Goal: Task Accomplishment & Management: Manage account settings

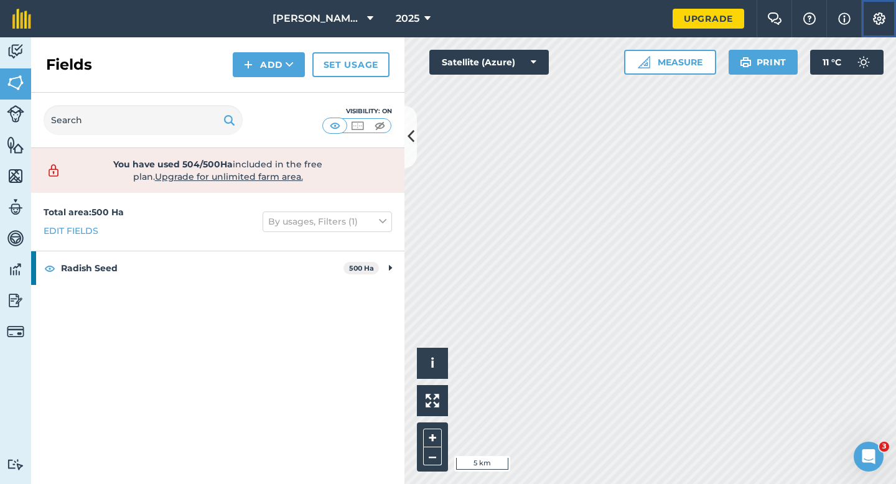
click at [875, 17] on img at bounding box center [878, 18] width 15 height 12
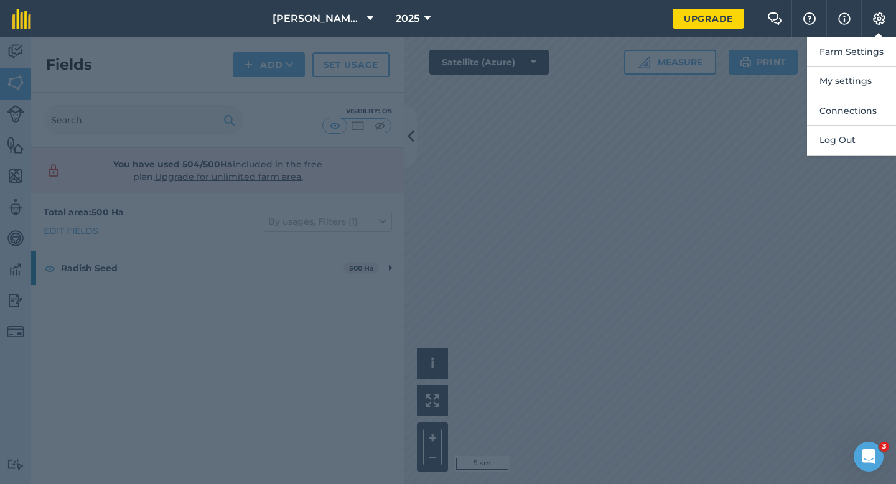
click at [865, 47] on button "Farm Settings" at bounding box center [851, 51] width 89 height 29
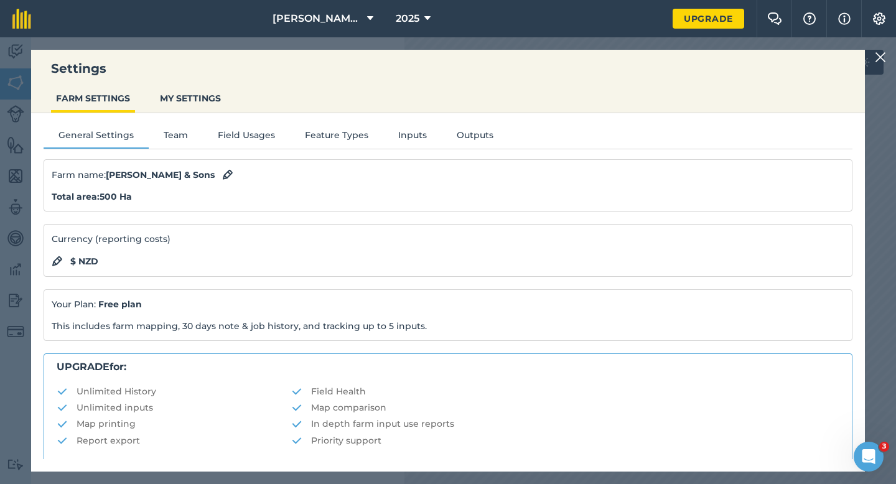
scroll to position [239, 0]
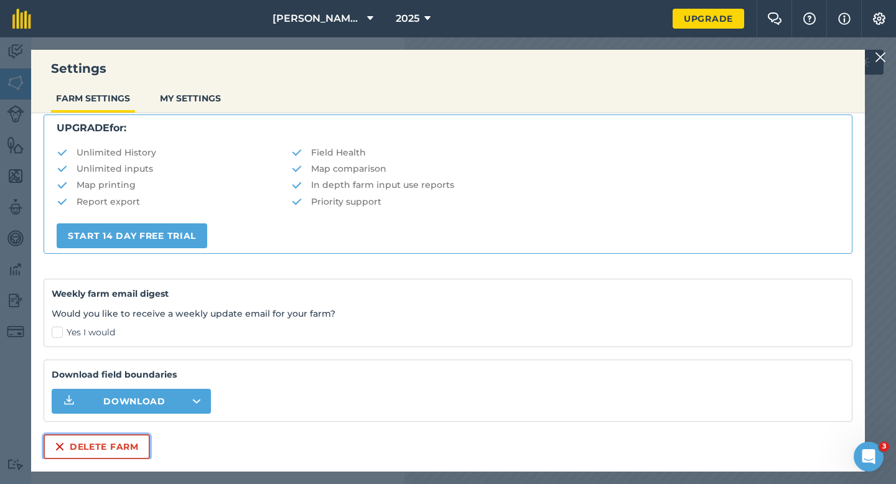
click at [118, 440] on button "Delete farm" at bounding box center [97, 446] width 106 height 25
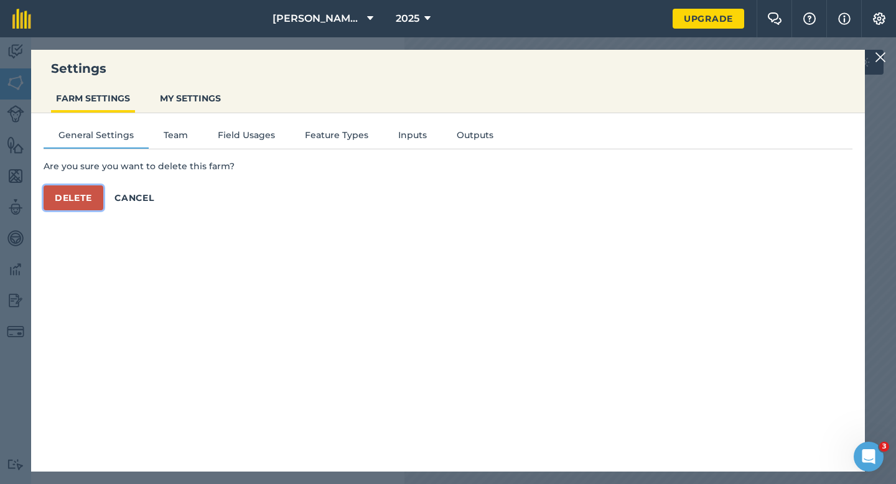
click at [69, 196] on button "Delete" at bounding box center [74, 197] width 60 height 25
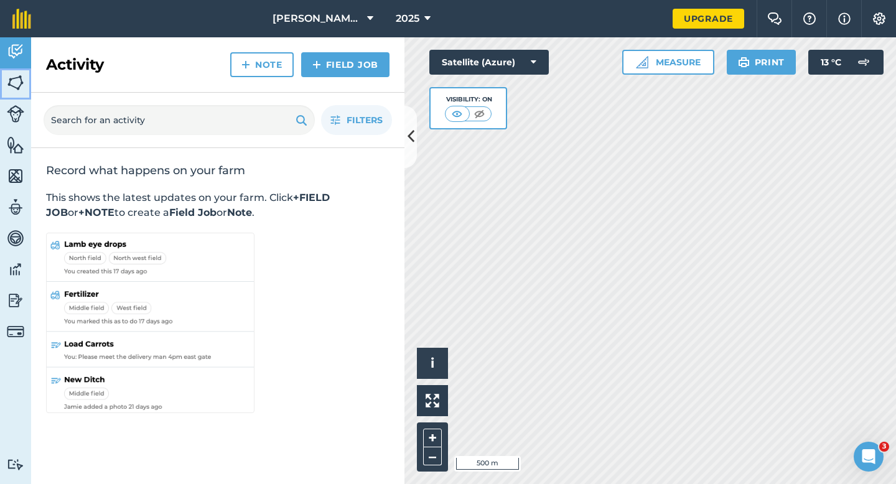
click at [16, 83] on img at bounding box center [15, 82] width 17 height 19
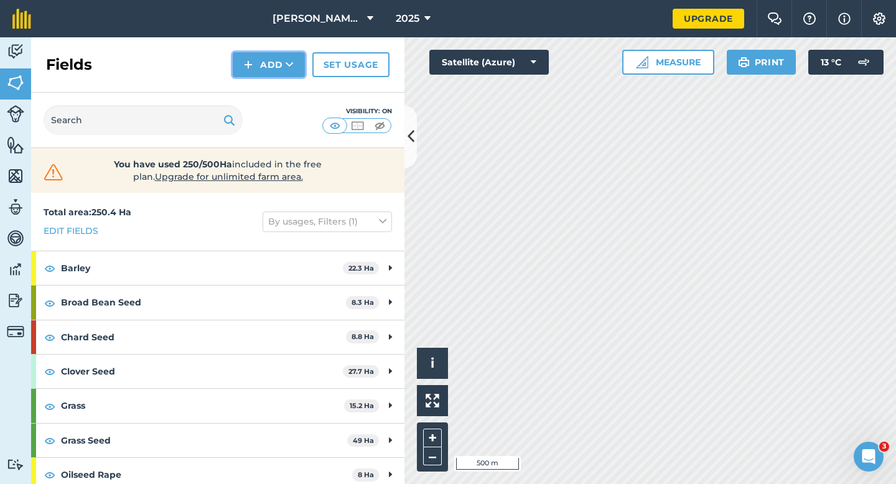
click at [271, 72] on button "Add" at bounding box center [269, 64] width 72 height 25
click at [279, 85] on link "Draw" at bounding box center [268, 92] width 68 height 27
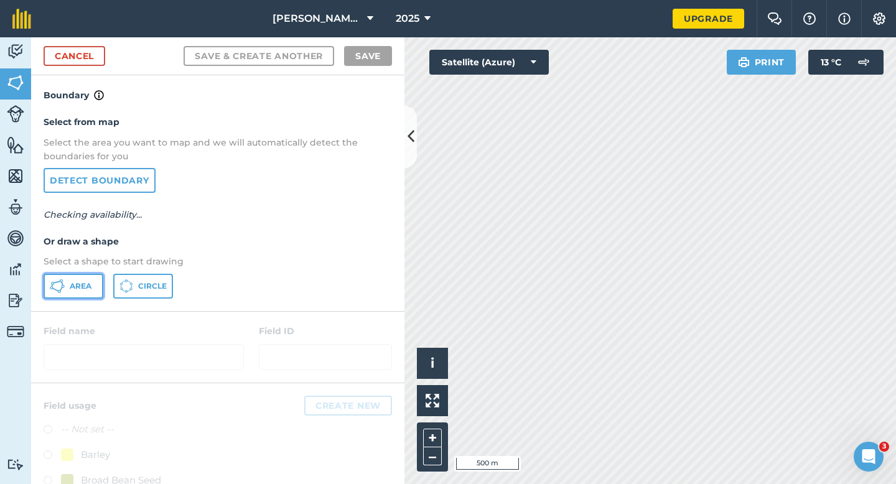
click at [68, 290] on button "Area" at bounding box center [74, 286] width 60 height 25
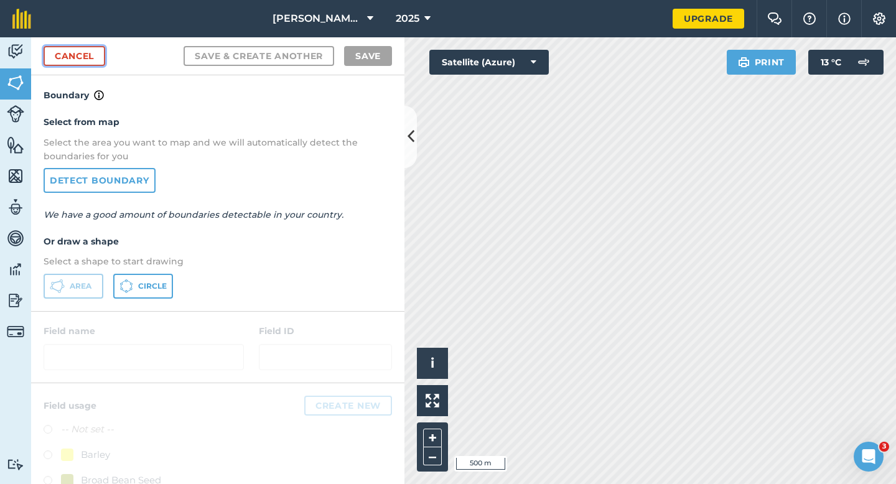
click at [82, 63] on link "Cancel" at bounding box center [75, 56] width 62 height 20
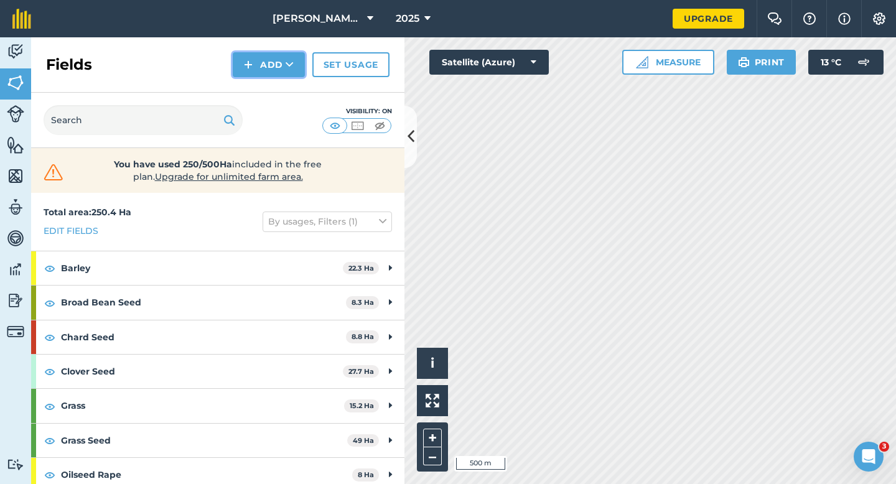
click at [290, 67] on icon at bounding box center [290, 64] width 8 height 12
click at [636, 61] on img at bounding box center [642, 62] width 12 height 12
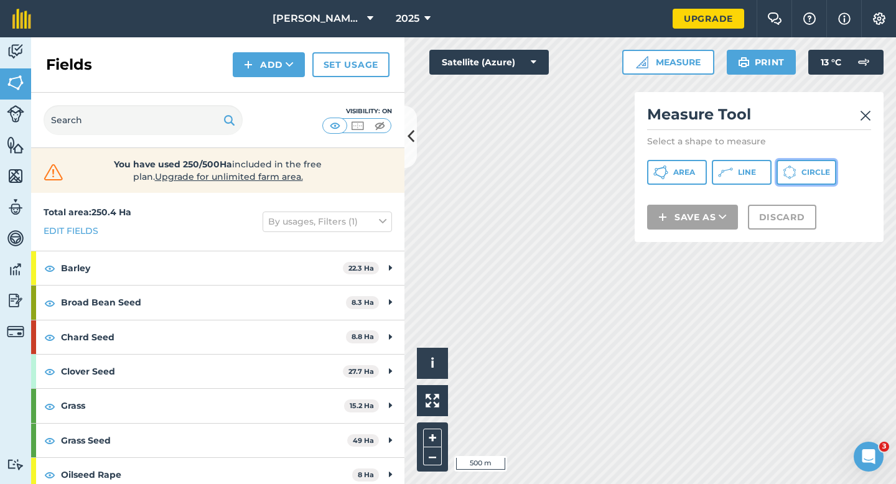
click at [807, 175] on span "Circle" at bounding box center [815, 172] width 29 height 10
click at [864, 113] on img at bounding box center [865, 115] width 11 height 15
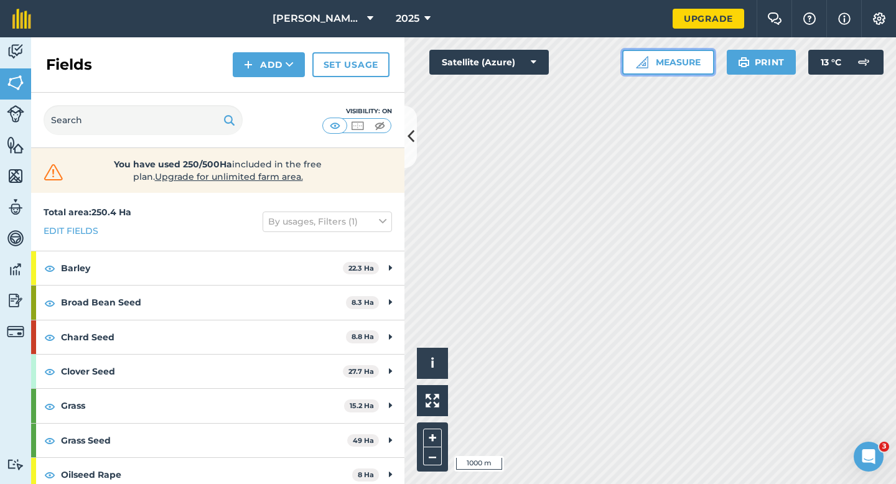
click at [646, 50] on button "Measure" at bounding box center [668, 62] width 92 height 25
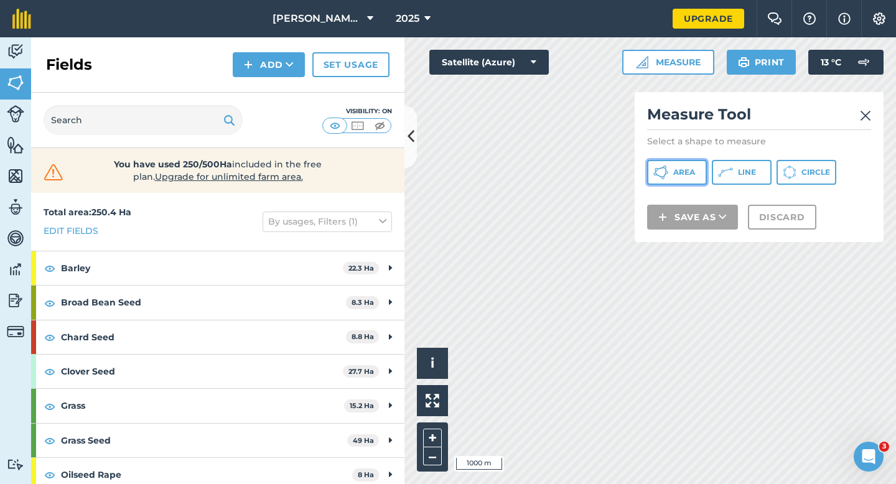
click at [684, 171] on span "Area" at bounding box center [684, 172] width 22 height 10
click at [865, 109] on img at bounding box center [865, 115] width 11 height 15
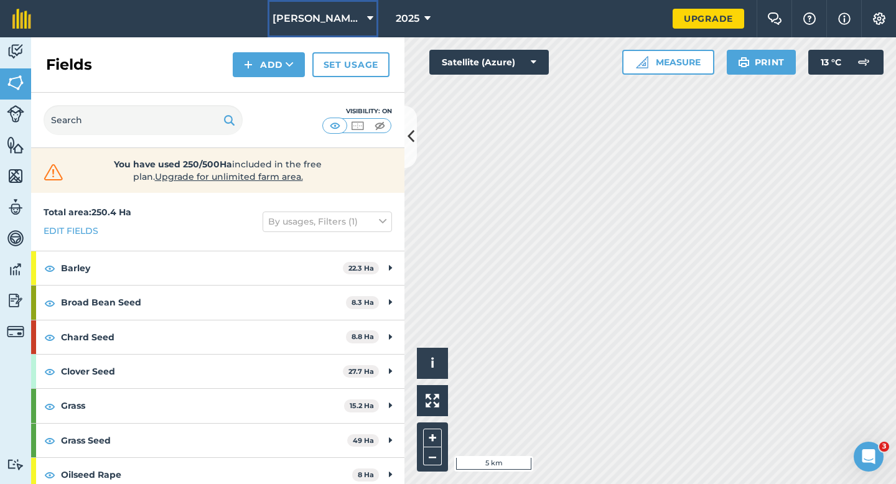
click at [328, 26] on button "[PERSON_NAME] & Sons Farming LTD" at bounding box center [322, 18] width 111 height 37
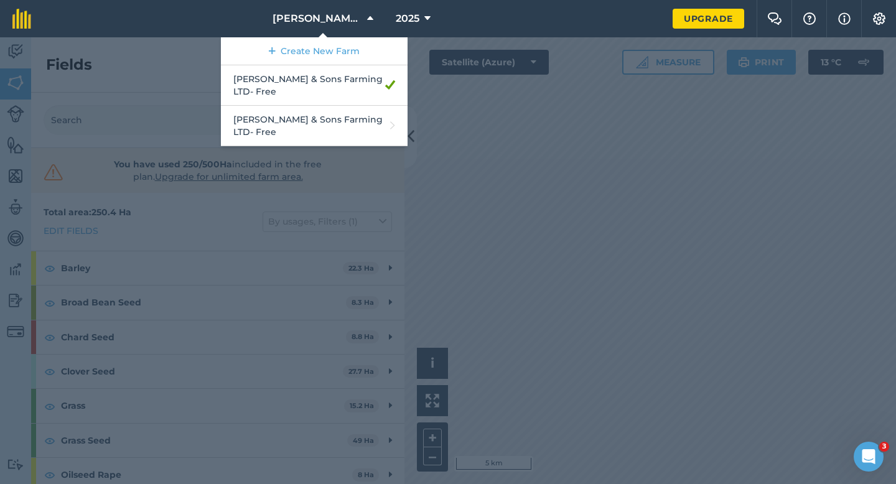
click at [590, 183] on div at bounding box center [448, 260] width 896 height 447
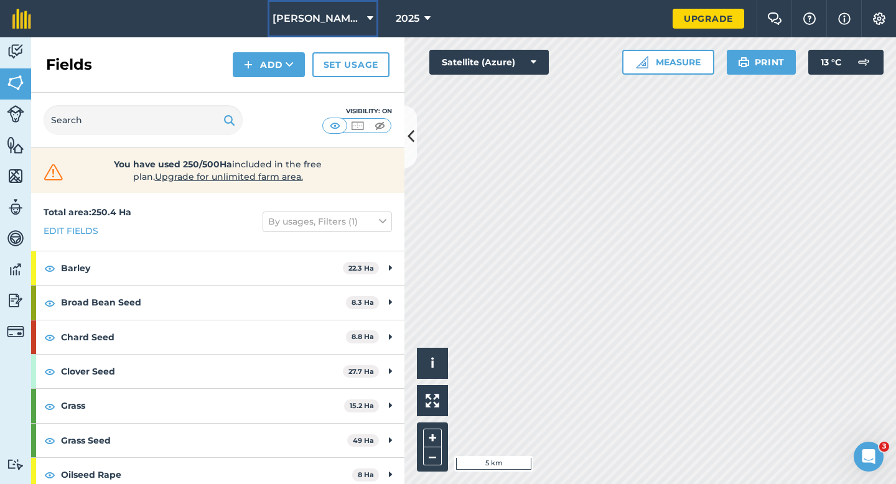
click at [320, 19] on span "[PERSON_NAME] & Sons Farming LTD" at bounding box center [317, 18] width 90 height 15
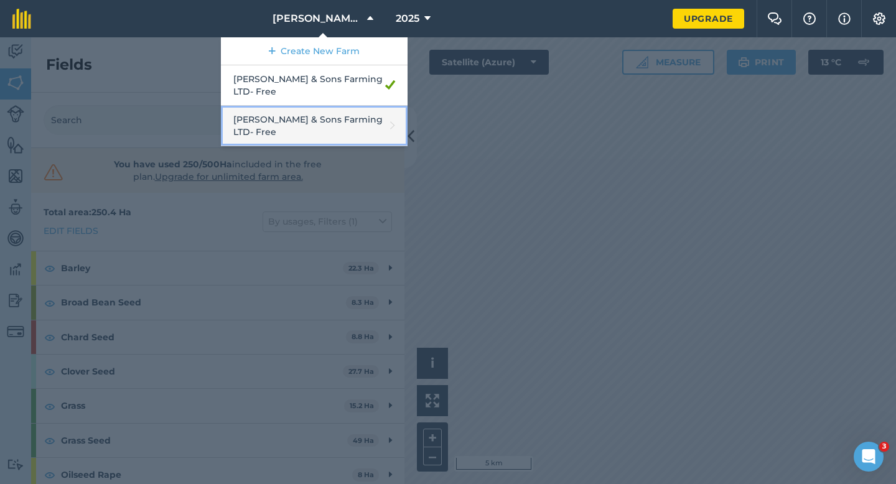
click at [333, 123] on link "[PERSON_NAME] & Sons Farming LTD - Free" at bounding box center [314, 126] width 187 height 40
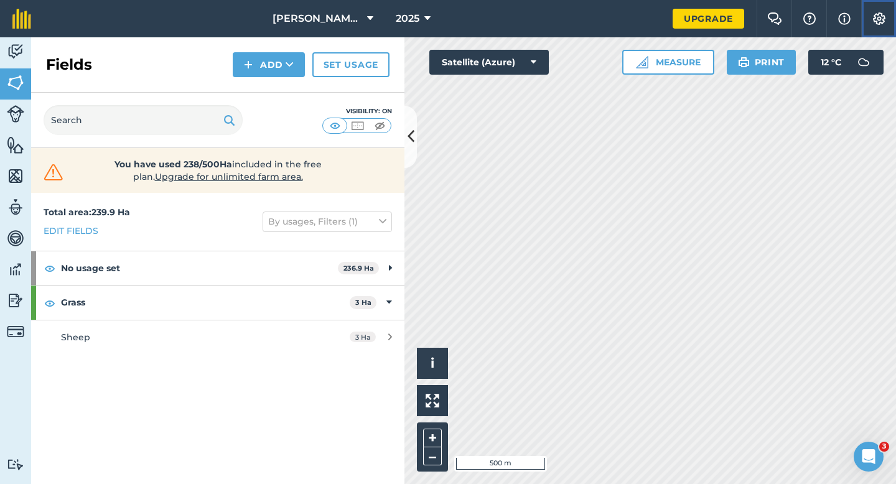
click at [886, 12] on img at bounding box center [878, 18] width 15 height 12
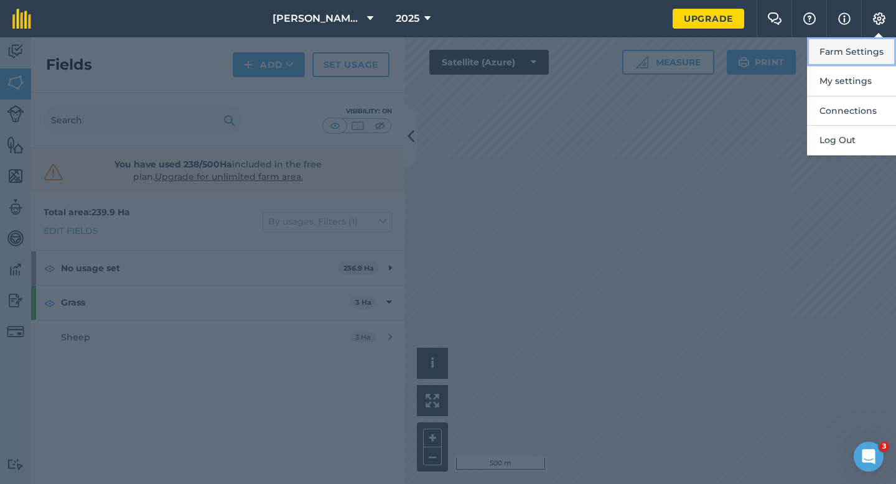
click at [886, 46] on button "Farm Settings" at bounding box center [851, 51] width 89 height 29
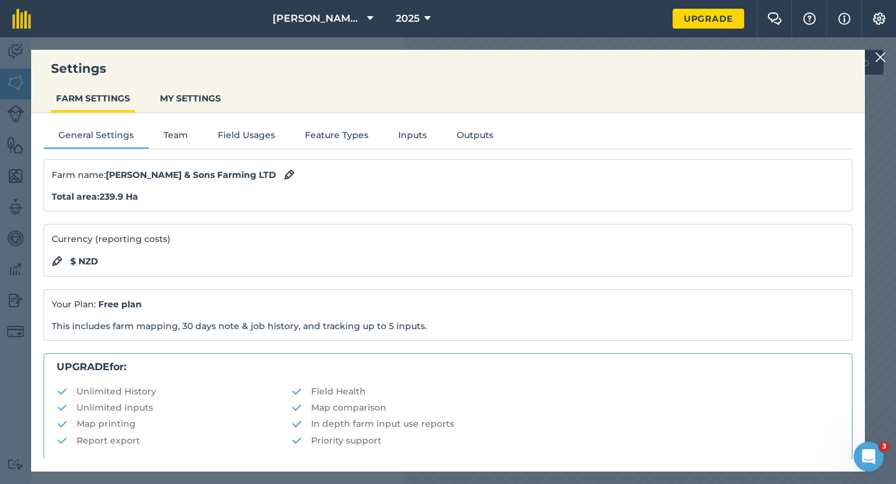
scroll to position [239, 0]
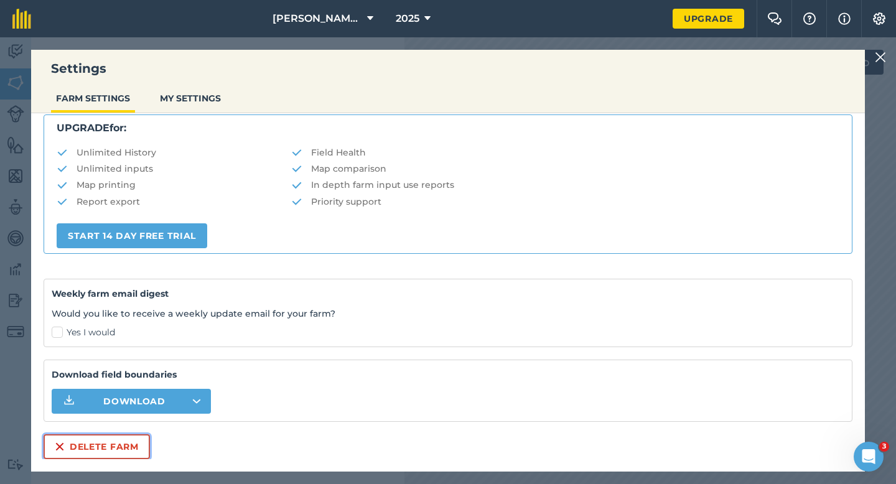
click at [106, 451] on button "Delete farm" at bounding box center [97, 446] width 106 height 25
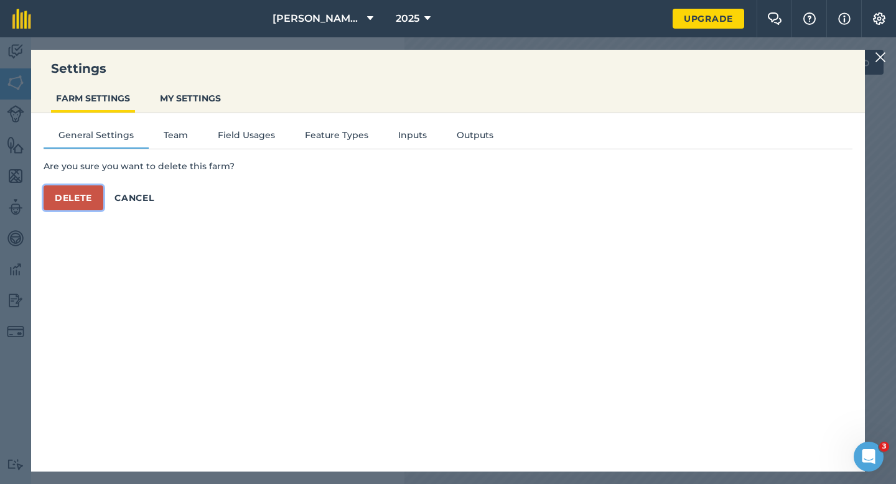
click at [58, 208] on button "Delete" at bounding box center [74, 197] width 60 height 25
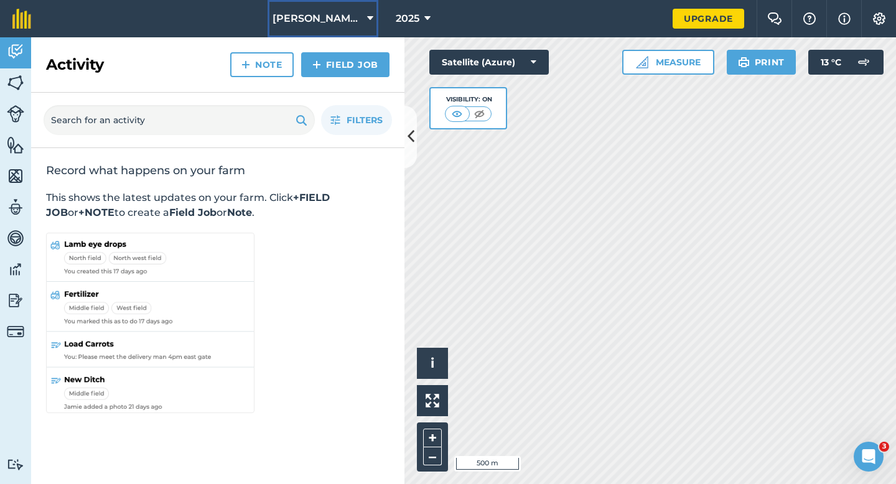
click at [294, 24] on span "[PERSON_NAME] & Sons Farming LTD" at bounding box center [317, 18] width 90 height 15
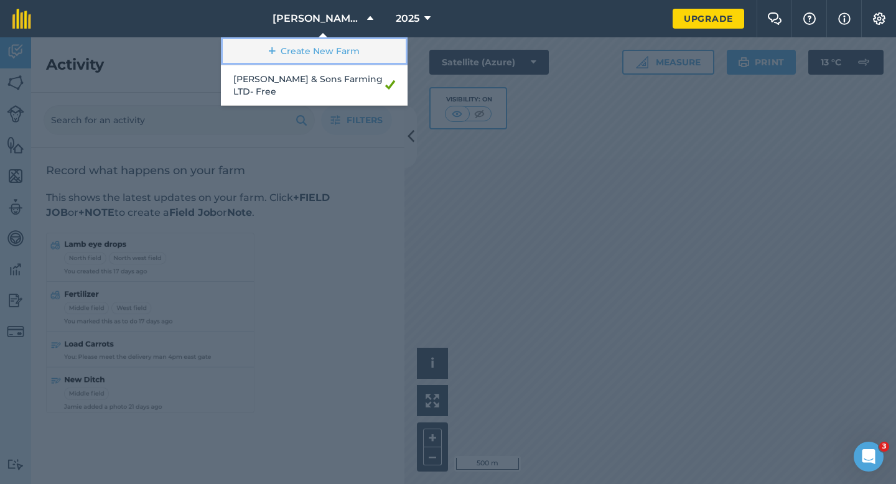
click at [299, 44] on link "Create New Farm" at bounding box center [314, 51] width 187 height 28
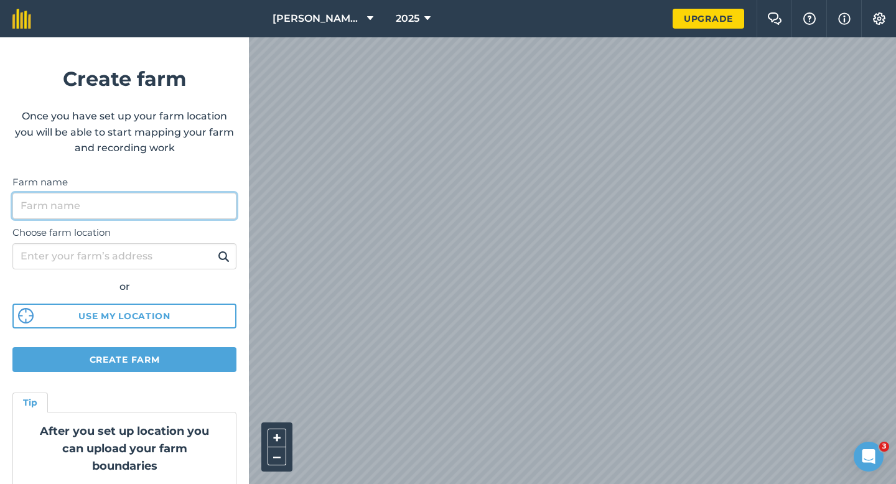
click at [93, 210] on input "Farm name" at bounding box center [124, 206] width 224 height 26
type input "[PERSON_NAME] & Sons"
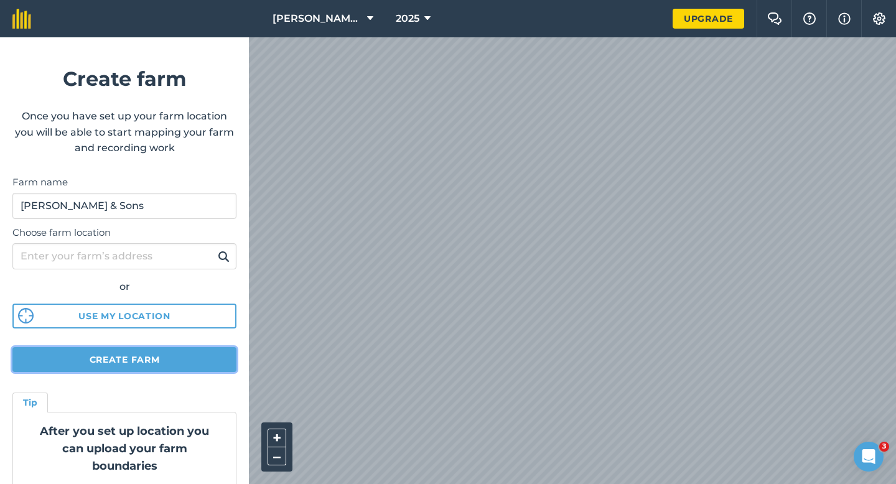
click at [134, 368] on button "Create farm" at bounding box center [124, 359] width 224 height 25
click at [144, 361] on button "Create farm" at bounding box center [124, 359] width 224 height 25
click at [134, 357] on button "Create farm" at bounding box center [124, 359] width 224 height 25
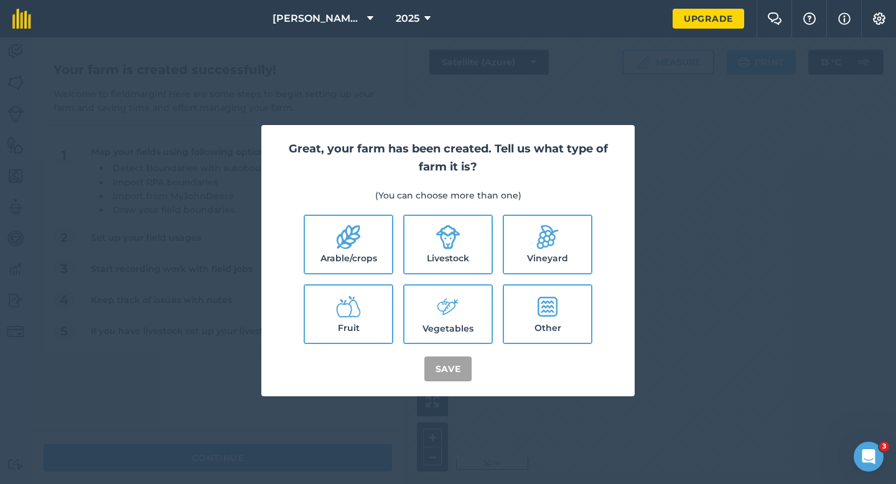
click at [334, 215] on li "Arable/crops" at bounding box center [349, 245] width 90 height 60
click at [353, 248] on icon at bounding box center [348, 237] width 25 height 25
checkbox input "true"
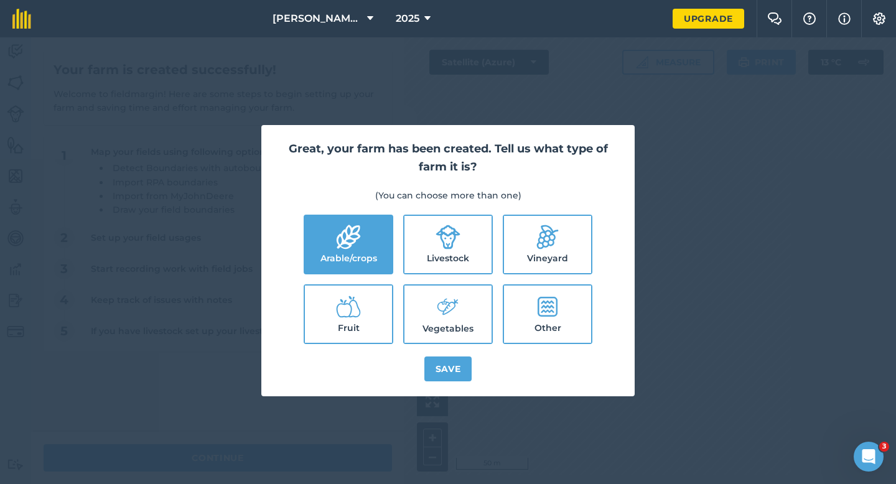
click at [424, 353] on div "Great, your farm has been created. Tell us what type of farm it is? (You can ch…" at bounding box center [447, 260] width 373 height 271
click at [441, 367] on button "Save" at bounding box center [448, 368] width 48 height 25
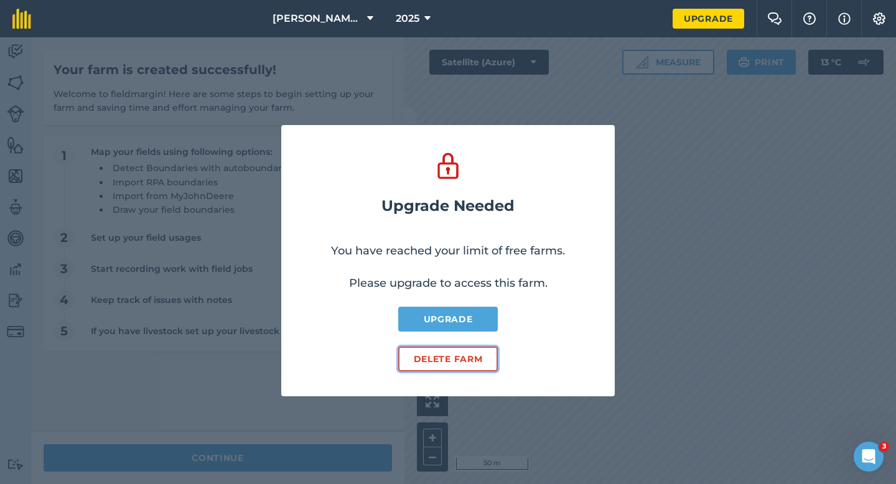
click at [460, 357] on button "Delete farm" at bounding box center [448, 358] width 100 height 25
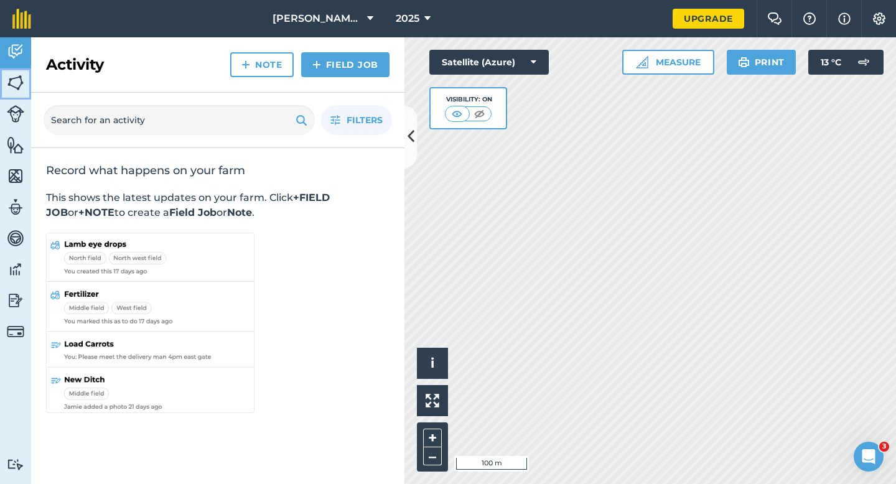
click at [20, 88] on img at bounding box center [15, 82] width 17 height 19
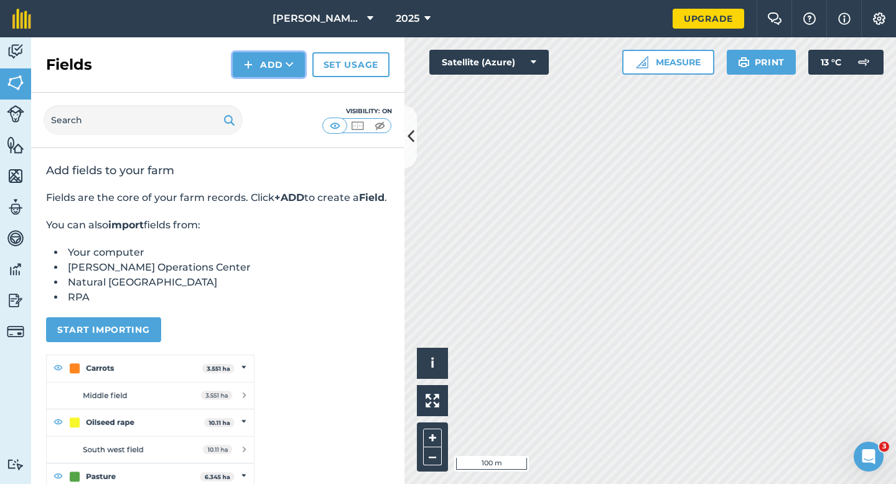
click at [249, 62] on img at bounding box center [248, 64] width 9 height 15
click at [258, 83] on link "Draw" at bounding box center [268, 92] width 68 height 27
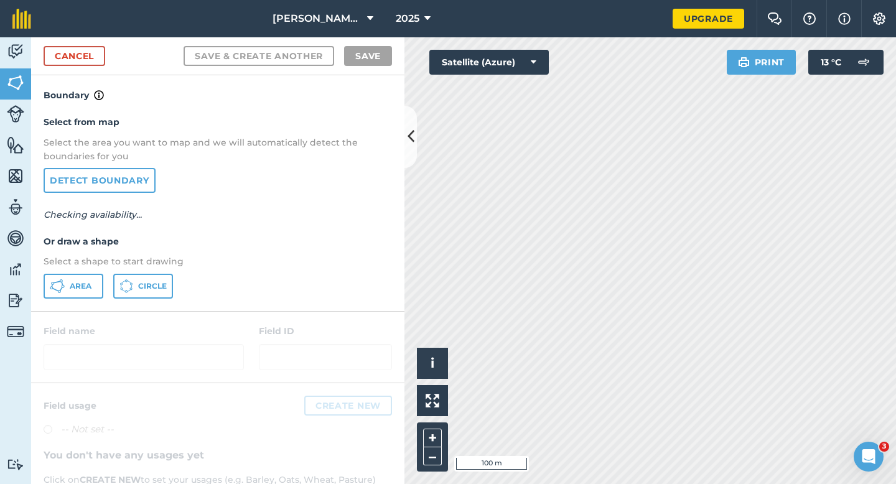
click at [78, 299] on div "Select from map Select the area you want to map and we will automatically detec…" at bounding box center [217, 207] width 373 height 208
click at [89, 278] on button "Area" at bounding box center [74, 286] width 60 height 25
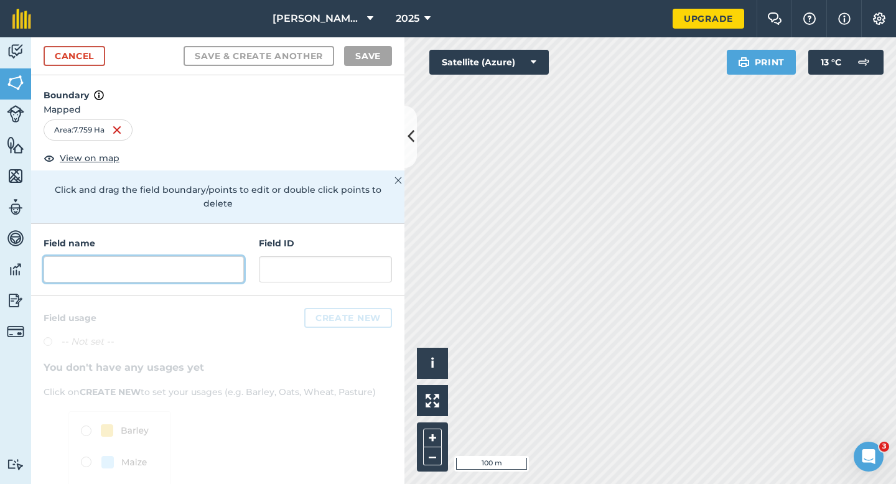
click at [202, 259] on input "text" at bounding box center [144, 269] width 200 height 26
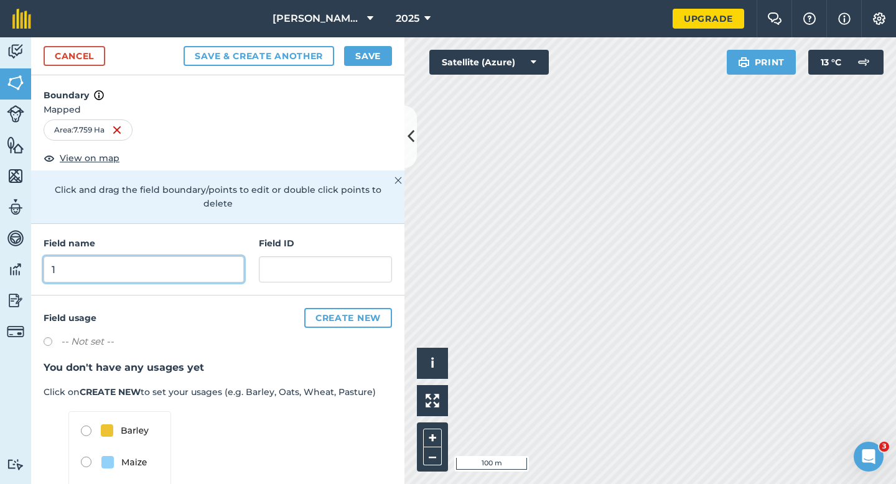
type input "1"
click at [384, 49] on button "Save" at bounding box center [368, 56] width 48 height 20
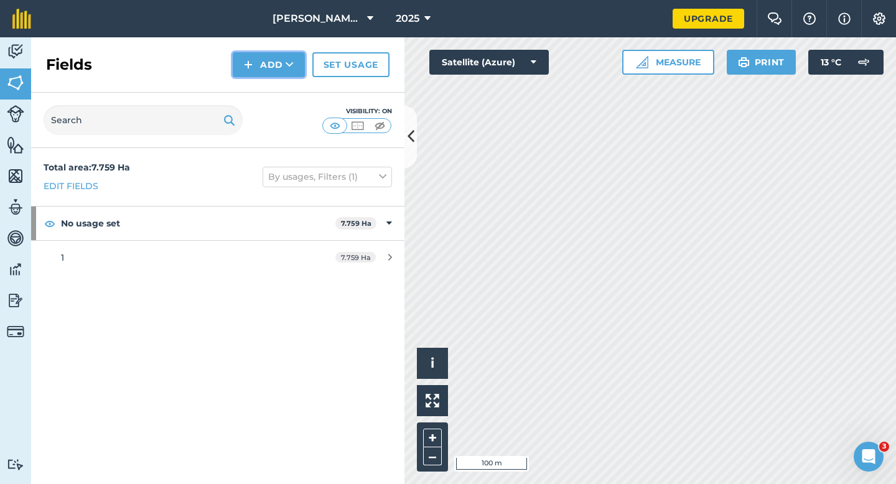
click at [269, 70] on button "Add" at bounding box center [269, 64] width 72 height 25
click at [269, 90] on link "Draw" at bounding box center [268, 92] width 68 height 27
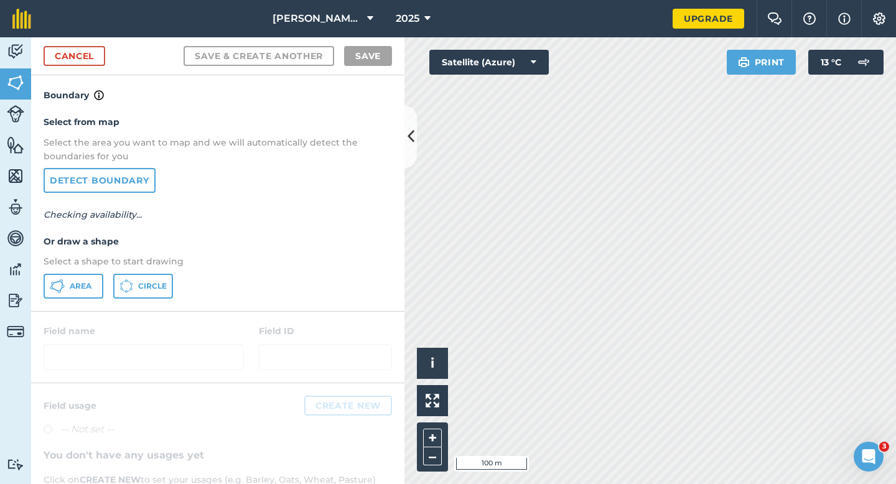
click at [101, 269] on div "Select from map Select the area you want to map and we will automatically detec…" at bounding box center [217, 207] width 373 height 208
click at [93, 276] on button "Area" at bounding box center [74, 286] width 60 height 25
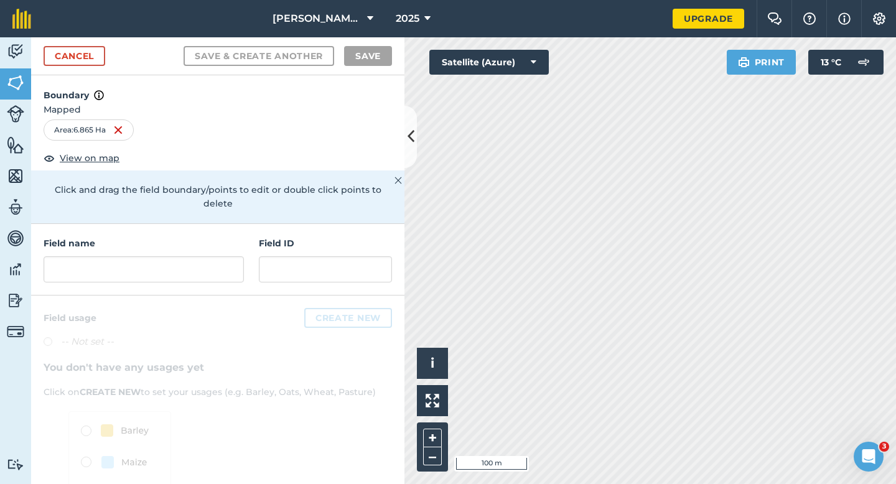
click at [179, 239] on div "Field name" at bounding box center [144, 259] width 200 height 46
click at [179, 256] on input "text" at bounding box center [144, 269] width 200 height 26
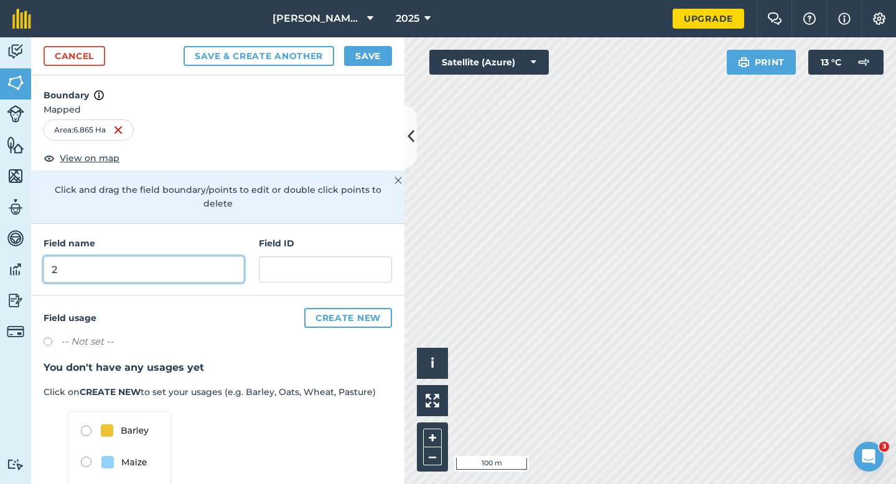
type input "2"
click at [348, 63] on button "Save" at bounding box center [368, 56] width 48 height 20
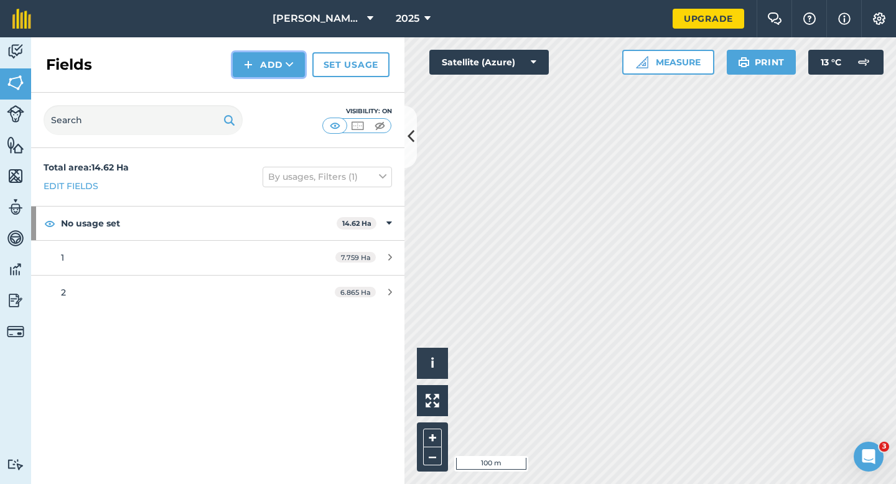
click at [281, 70] on button "Add" at bounding box center [269, 64] width 72 height 25
click at [281, 88] on link "Draw" at bounding box center [268, 92] width 68 height 27
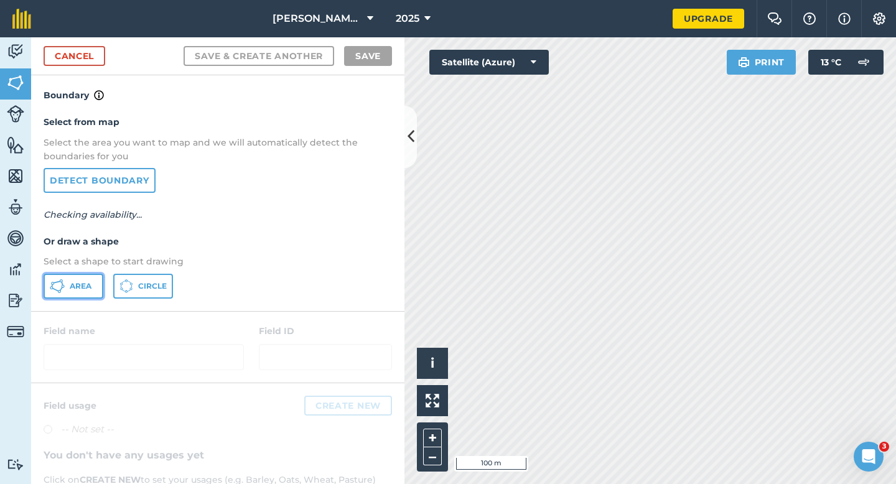
click at [72, 281] on span "Area" at bounding box center [81, 286] width 22 height 10
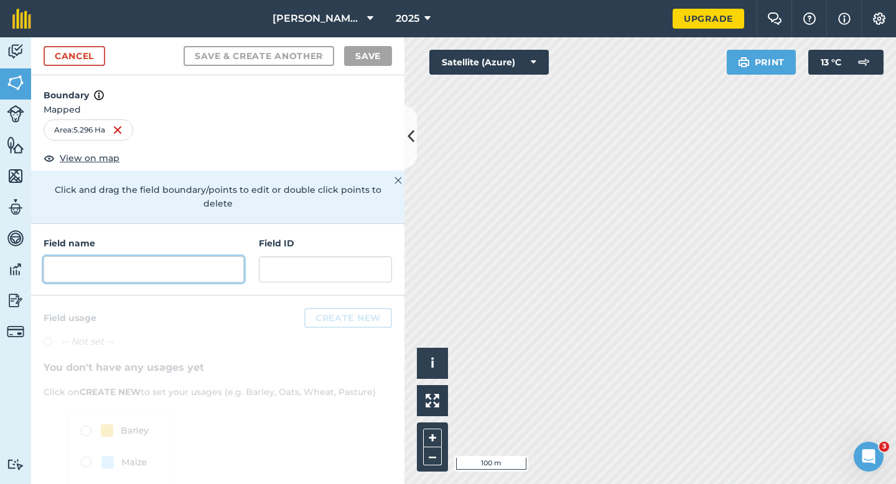
click at [200, 256] on input "text" at bounding box center [144, 269] width 200 height 26
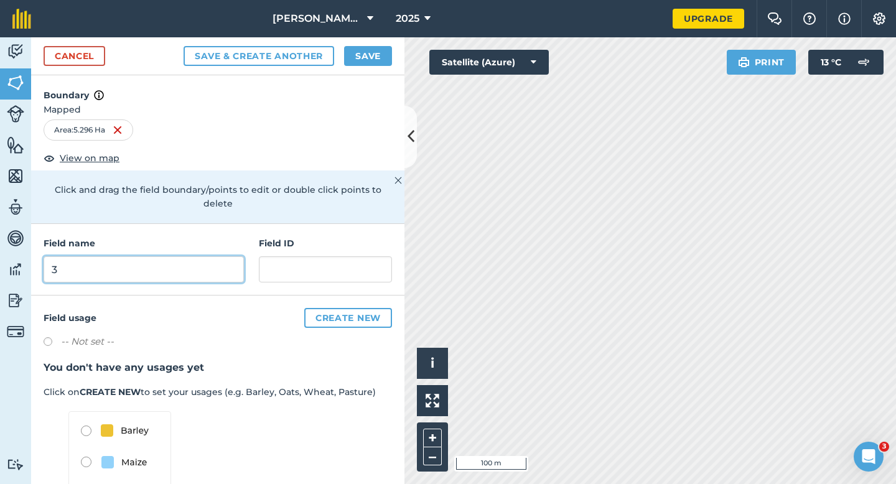
type input "3"
click at [376, 52] on button "Save" at bounding box center [368, 56] width 48 height 20
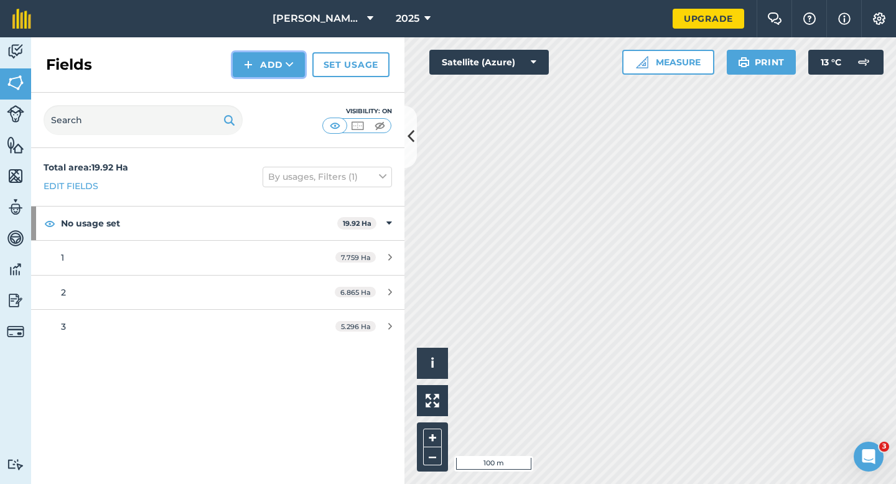
click at [256, 59] on button "Add" at bounding box center [269, 64] width 72 height 25
click at [264, 84] on link "Draw" at bounding box center [268, 92] width 68 height 27
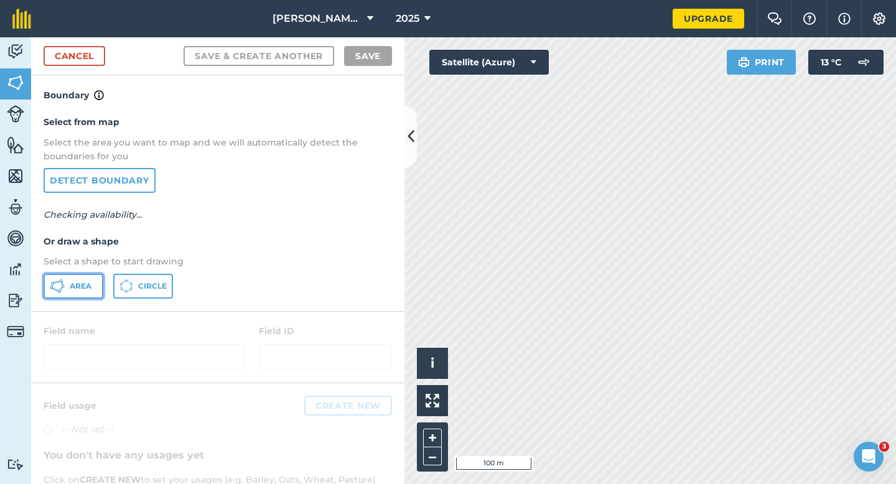
click at [77, 289] on span "Area" at bounding box center [81, 286] width 22 height 10
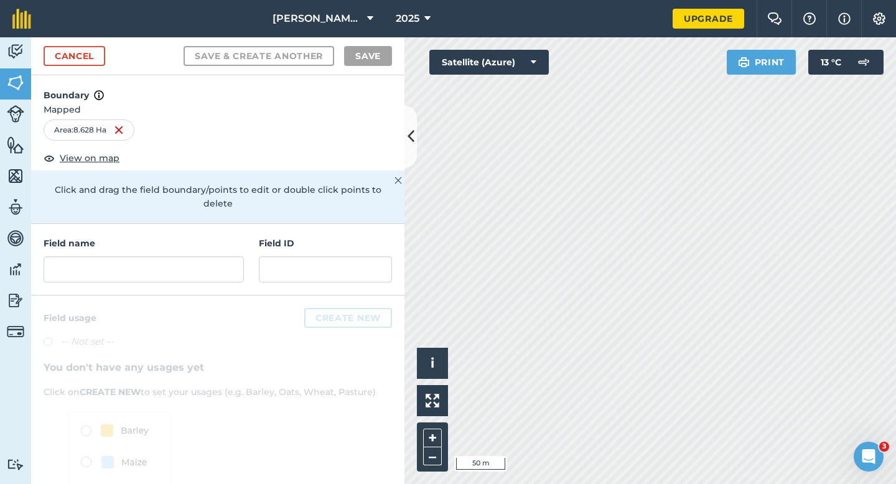
click at [210, 277] on div "Field name Field ID" at bounding box center [217, 260] width 373 height 72
click at [210, 264] on input "text" at bounding box center [144, 269] width 200 height 26
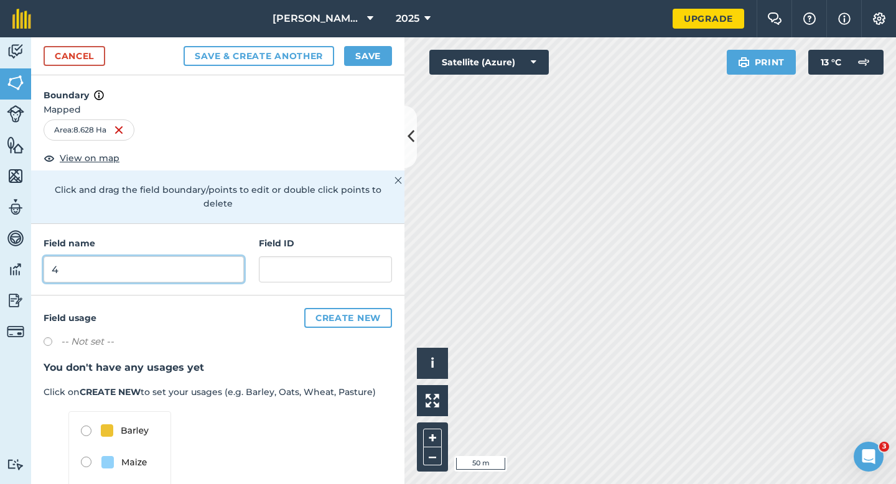
type input "4"
click at [369, 62] on button "Save" at bounding box center [368, 56] width 48 height 20
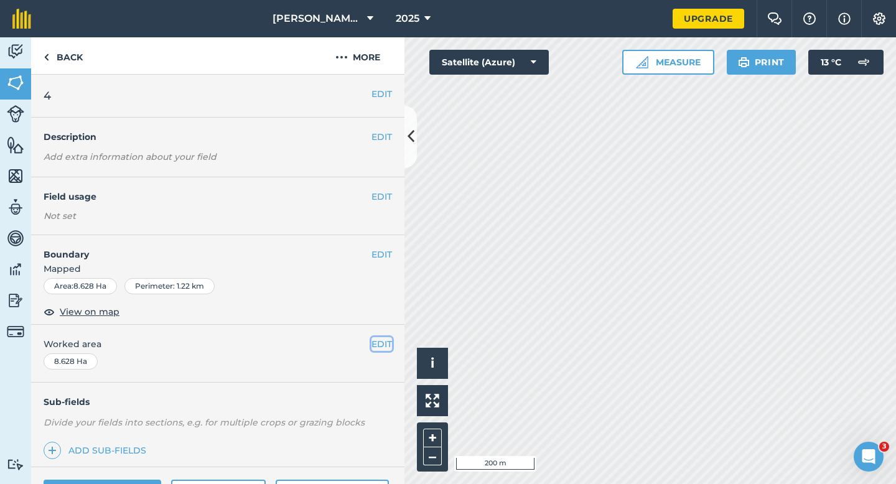
click at [383, 346] on button "EDIT" at bounding box center [381, 344] width 21 height 14
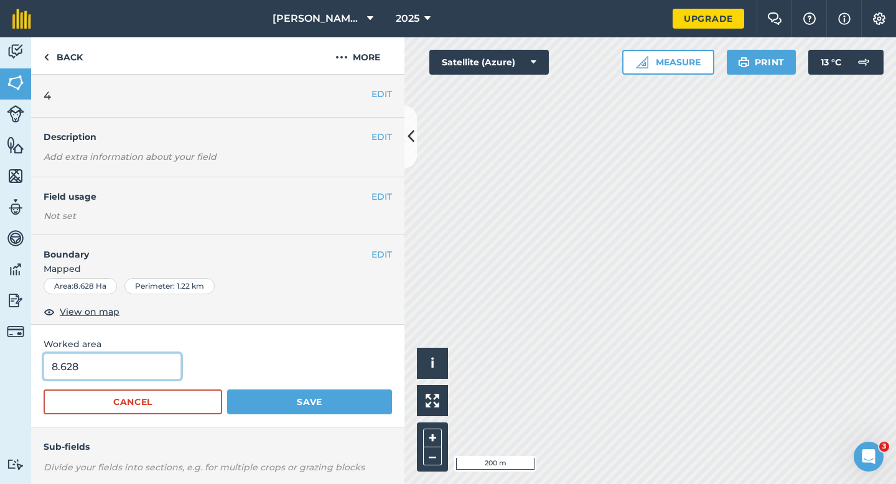
click at [98, 378] on input "8.628" at bounding box center [112, 366] width 137 height 26
type input "8.6"
click at [227, 389] on button "Save" at bounding box center [309, 401] width 165 height 25
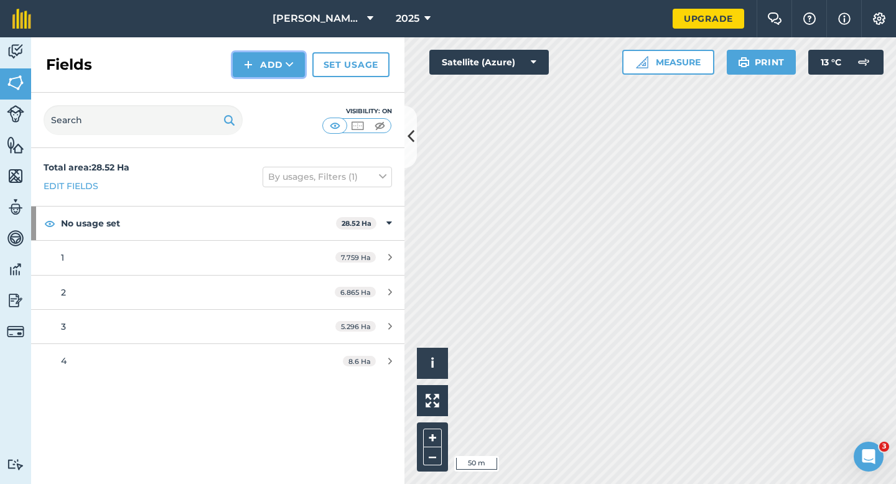
click at [272, 62] on button "Add" at bounding box center [269, 64] width 72 height 25
click at [276, 86] on link "Draw" at bounding box center [268, 92] width 68 height 27
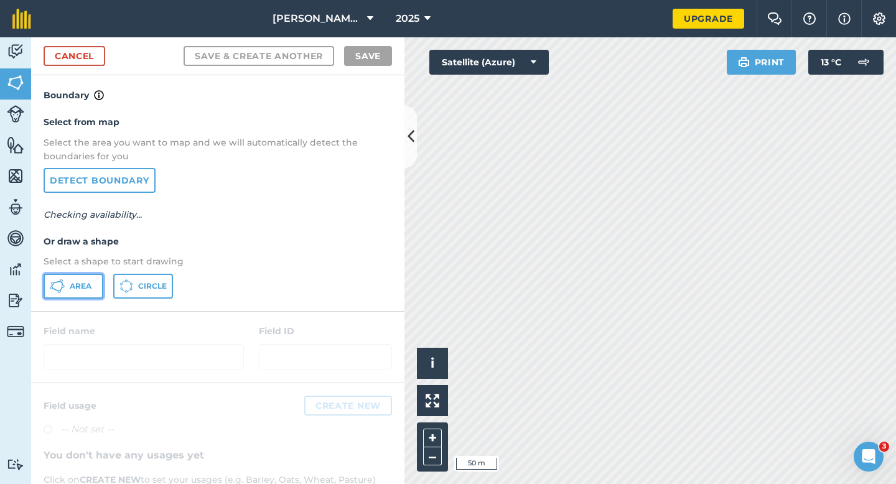
click at [56, 296] on button "Area" at bounding box center [74, 286] width 60 height 25
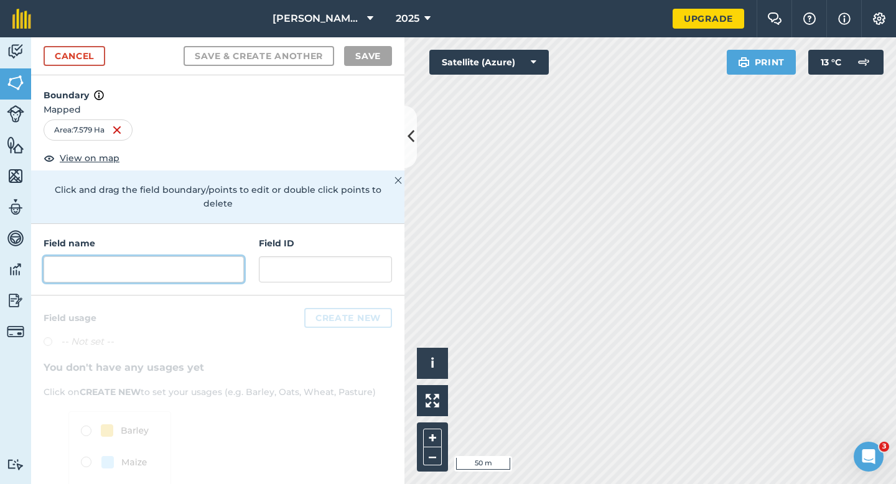
click at [185, 256] on input "text" at bounding box center [144, 269] width 200 height 26
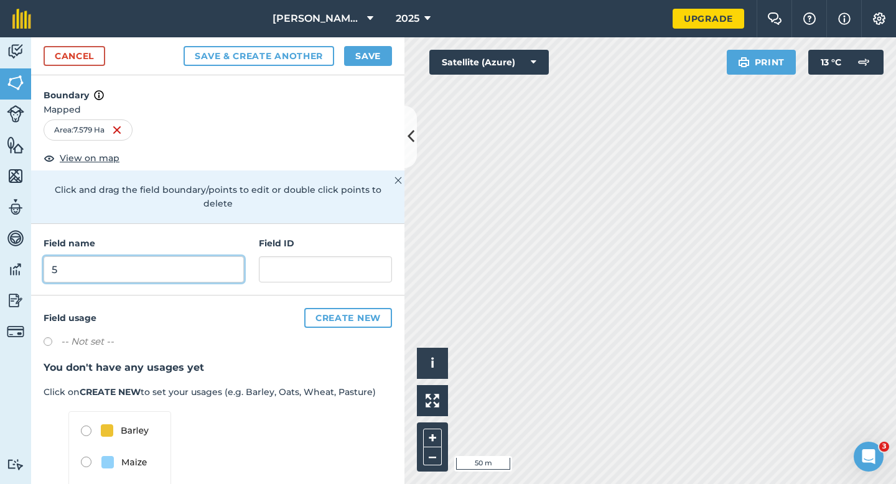
type input "5"
click at [372, 51] on button "Save" at bounding box center [368, 56] width 48 height 20
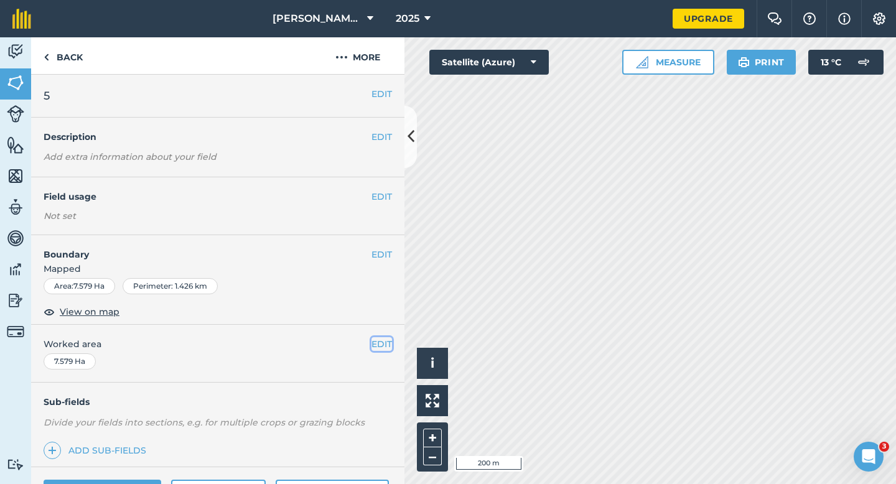
click at [388, 343] on button "EDIT" at bounding box center [381, 344] width 21 height 14
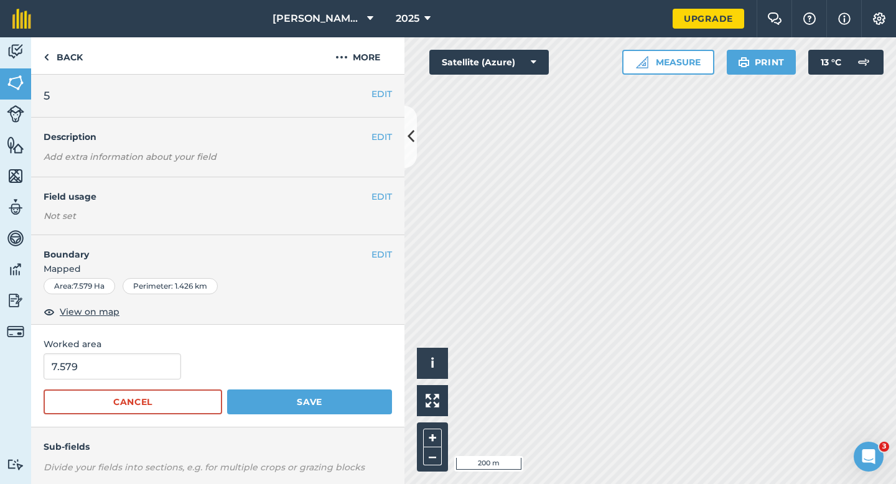
click at [68, 384] on form "7.579 Cancel Save" at bounding box center [218, 383] width 348 height 61
click at [76, 376] on input "7.579" at bounding box center [112, 366] width 137 height 26
type input "7.6"
click at [227, 389] on button "Save" at bounding box center [309, 401] width 165 height 25
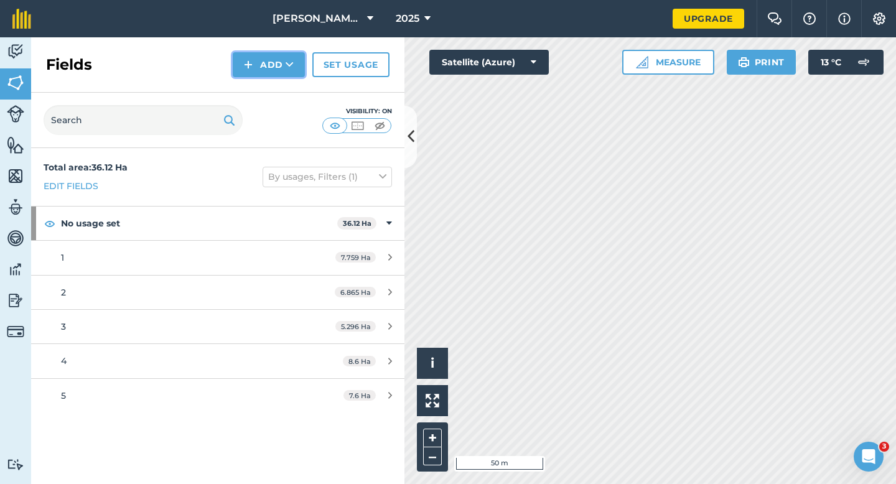
click at [261, 71] on button "Add" at bounding box center [269, 64] width 72 height 25
click at [261, 85] on link "Draw" at bounding box center [268, 92] width 68 height 27
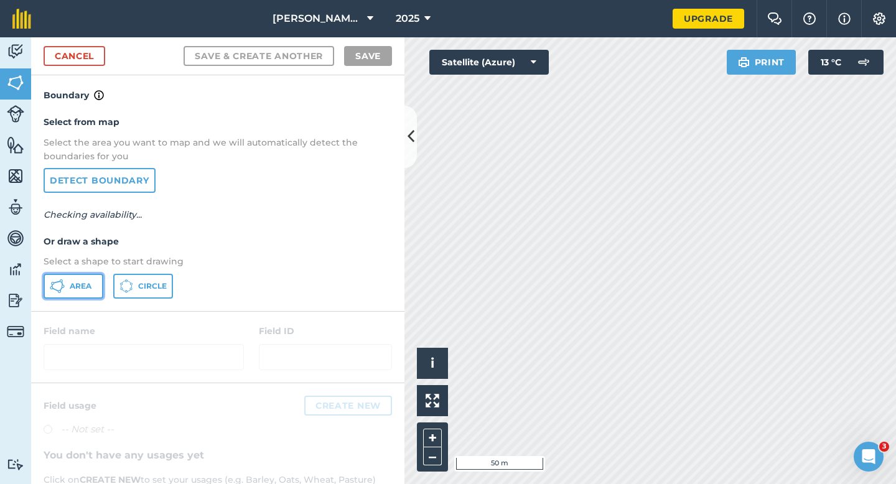
click at [92, 279] on button "Area" at bounding box center [74, 286] width 60 height 25
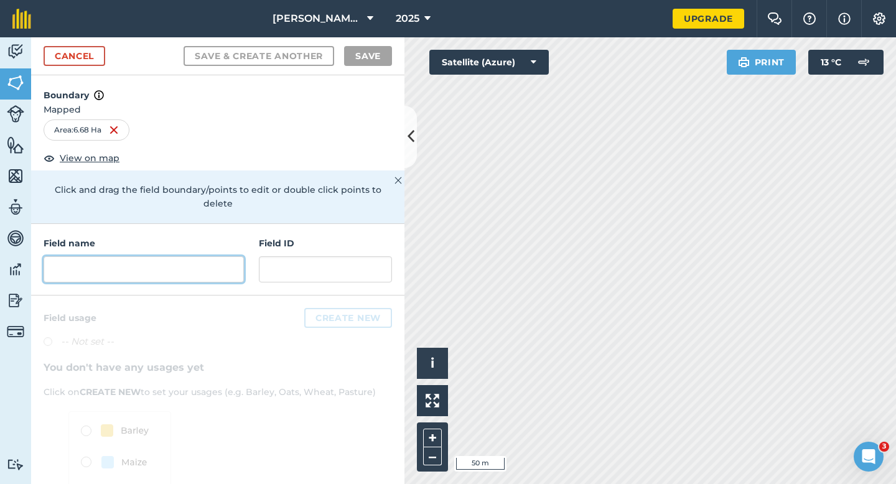
click at [203, 259] on input "text" at bounding box center [144, 269] width 200 height 26
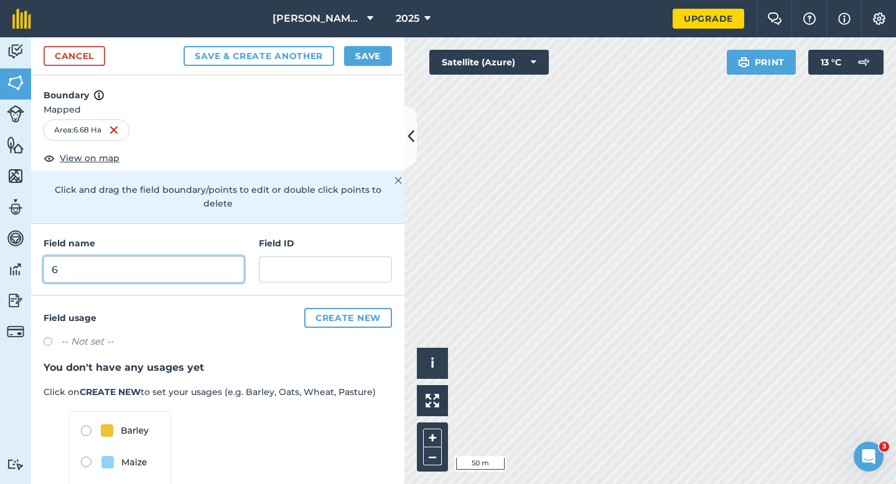
type input "6"
click at [366, 56] on button "Save" at bounding box center [368, 56] width 48 height 20
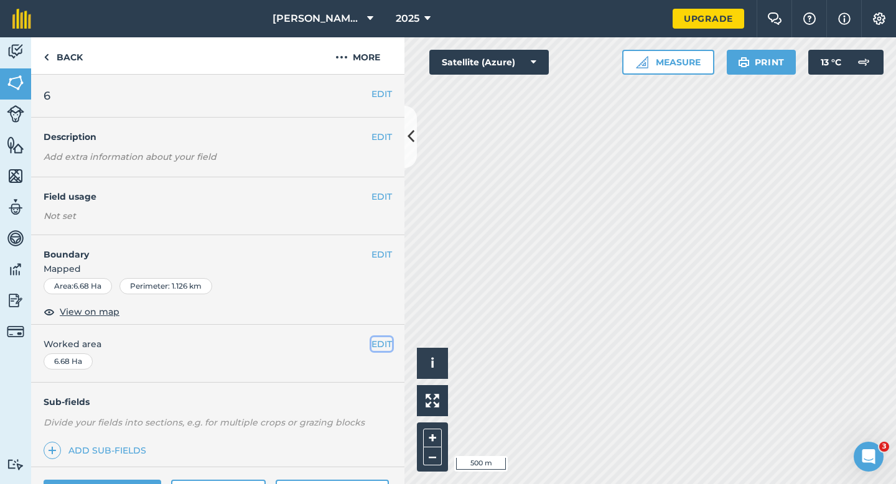
click at [379, 341] on button "EDIT" at bounding box center [381, 344] width 21 height 14
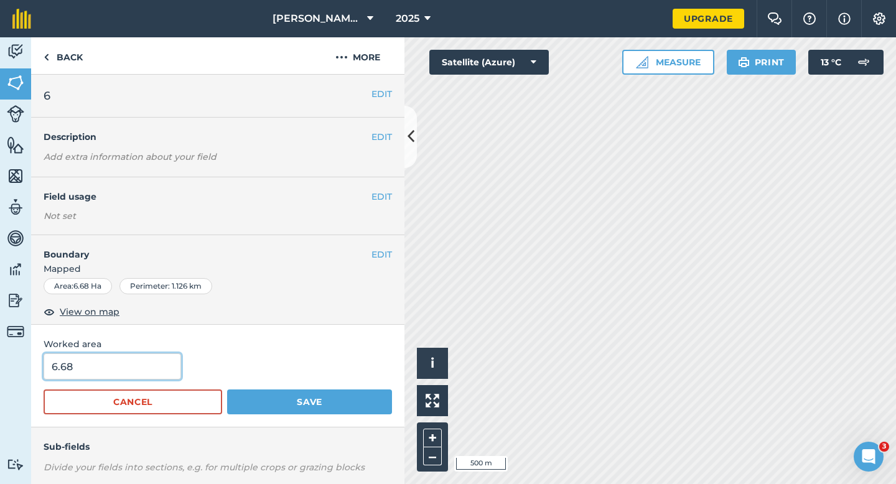
click at [137, 368] on input "6.68" at bounding box center [112, 366] width 137 height 26
type input "6.7"
click at [227, 389] on button "Save" at bounding box center [309, 401] width 165 height 25
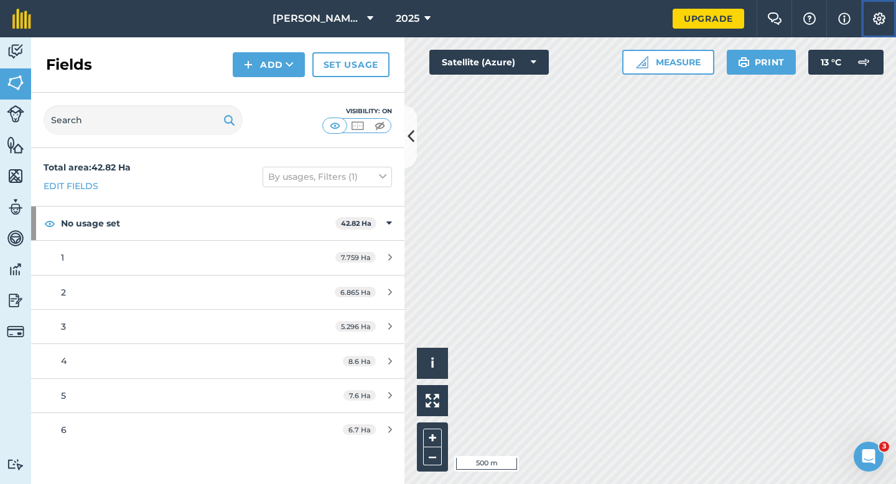
click at [866, 25] on button "Settings" at bounding box center [878, 18] width 35 height 37
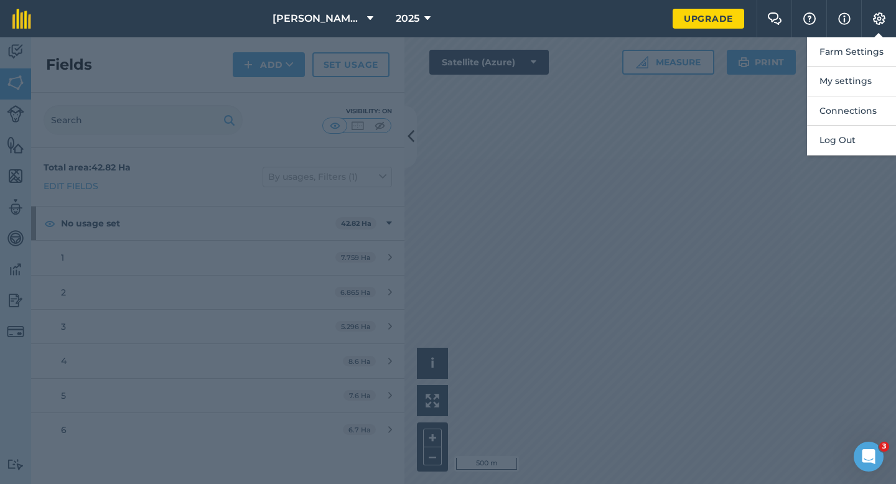
click at [866, 52] on button "Farm Settings" at bounding box center [851, 51] width 89 height 29
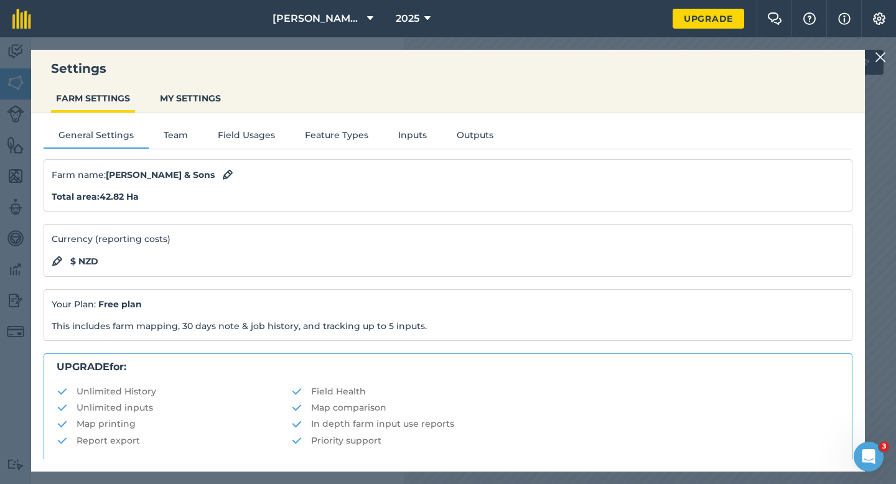
scroll to position [239, 0]
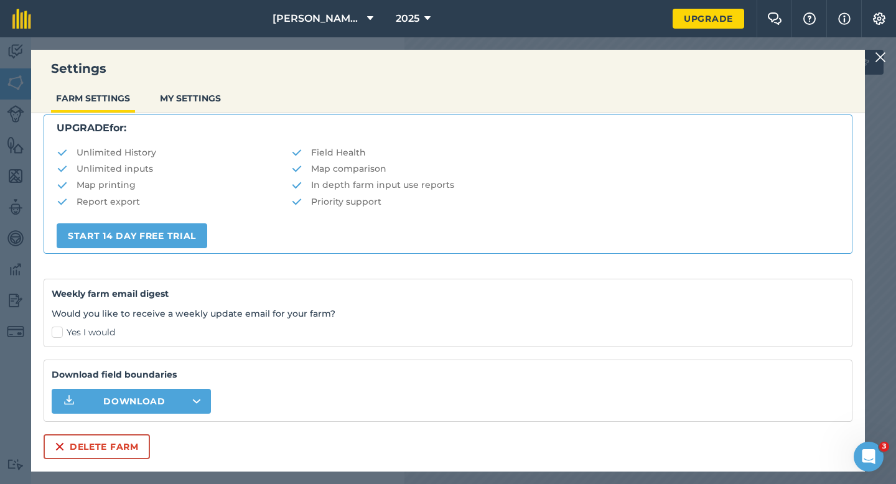
click at [877, 60] on img at bounding box center [880, 57] width 11 height 15
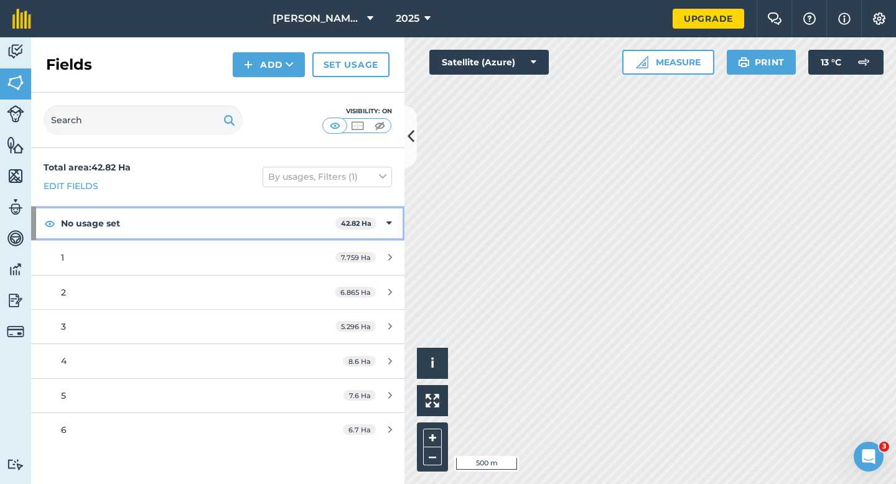
click at [390, 221] on icon at bounding box center [389, 223] width 6 height 14
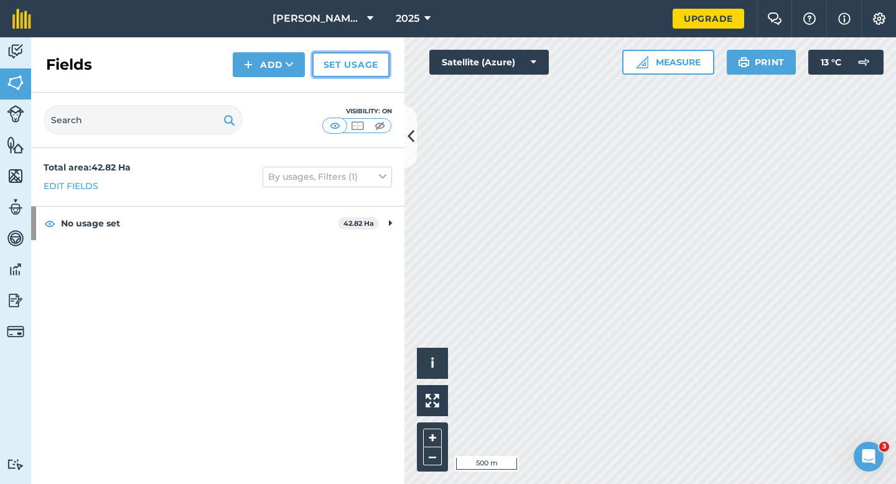
click at [337, 60] on link "Set usage" at bounding box center [350, 64] width 77 height 25
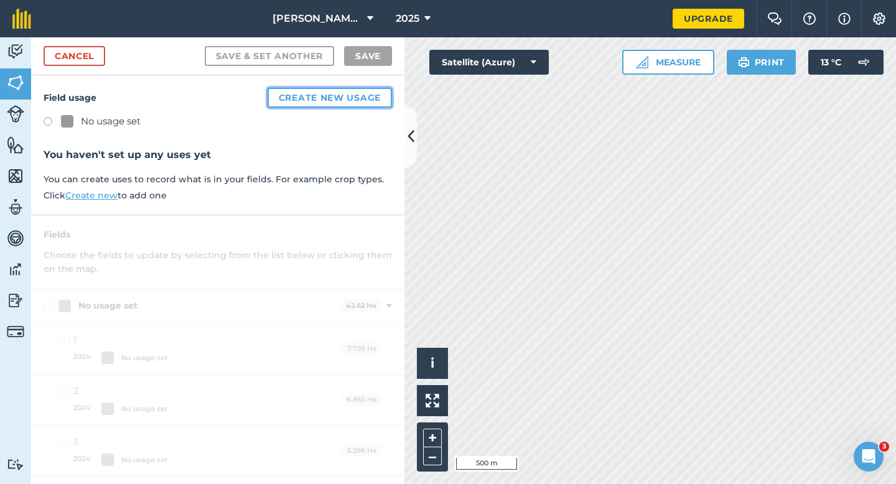
click at [311, 100] on button "Create new usage" at bounding box center [329, 98] width 124 height 20
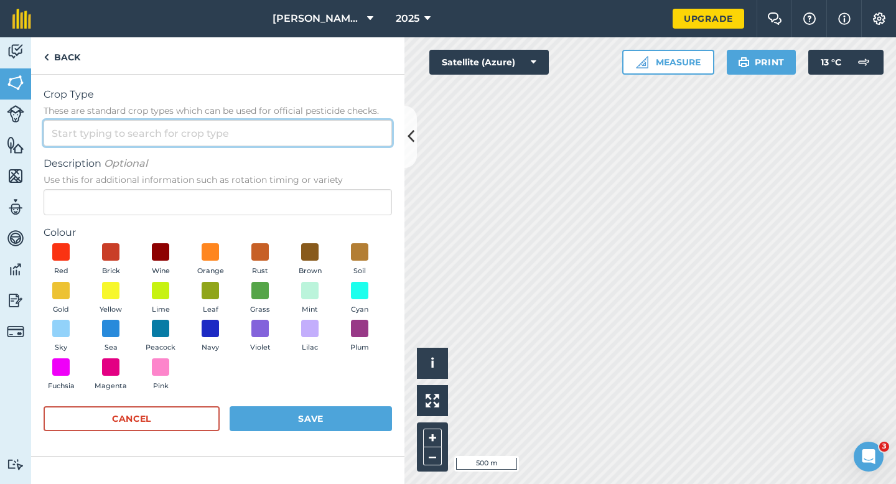
click at [248, 124] on input "Crop Type These are standard crop types which can be used for official pesticid…" at bounding box center [218, 133] width 348 height 26
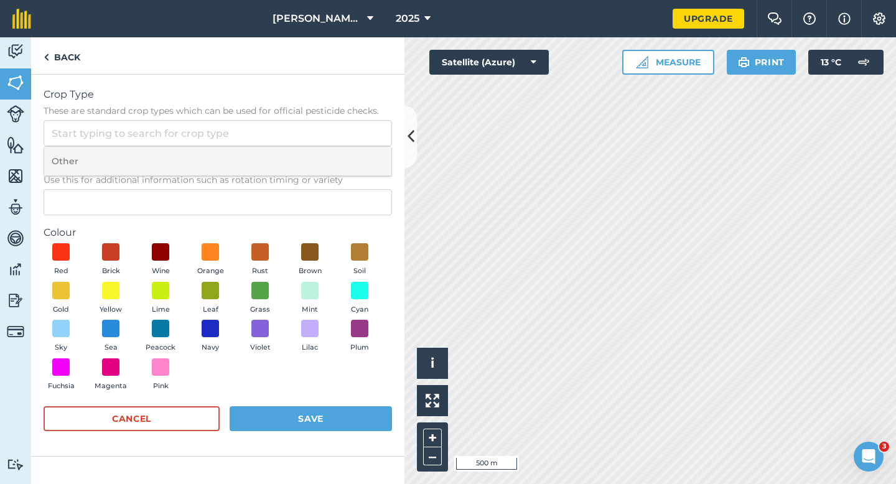
click at [248, 151] on li "Other" at bounding box center [217, 161] width 347 height 29
type input "Other"
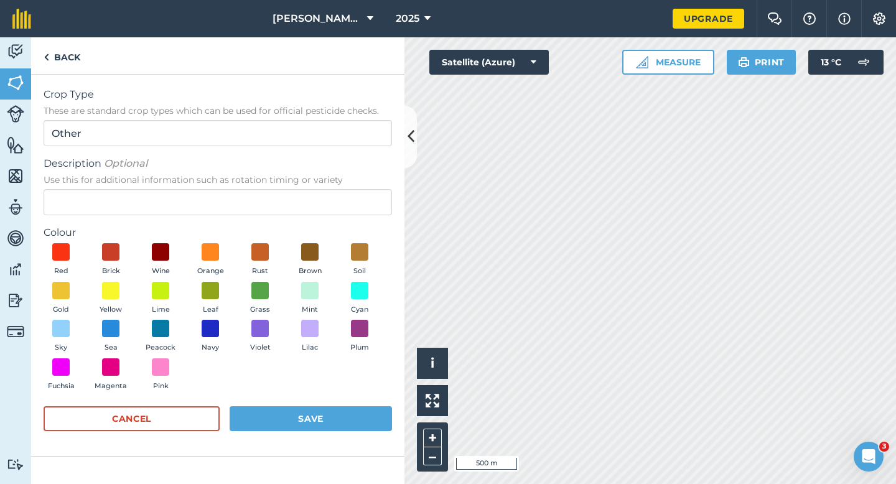
click at [247, 188] on div "Description Optional Use this for additional information such as rotation timin…" at bounding box center [218, 185] width 348 height 59
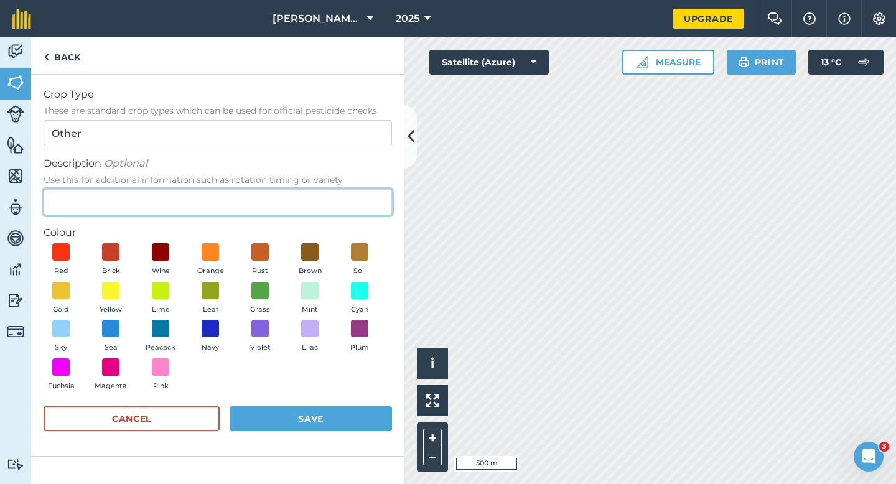
click at [246, 198] on input "Description Optional Use this for additional information such as rotation timin…" at bounding box center [218, 202] width 348 height 26
type input "Watties Peas"
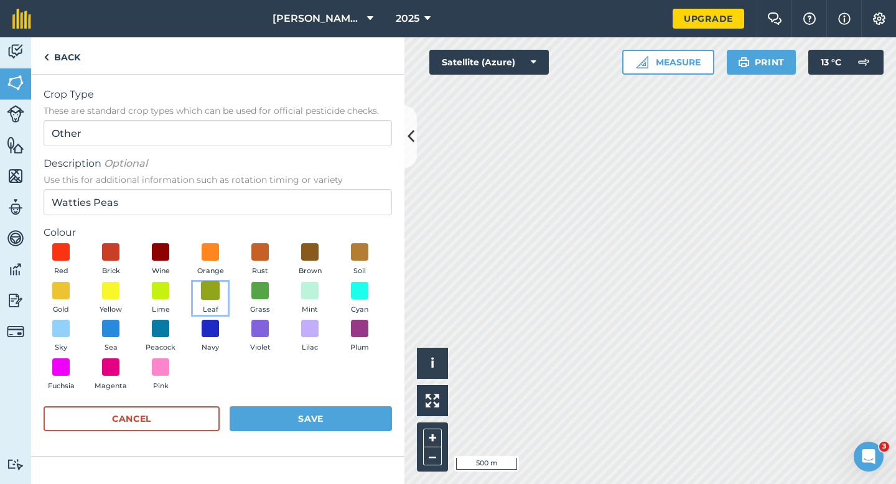
click at [208, 288] on span at bounding box center [210, 290] width 19 height 19
click at [291, 417] on button "Save" at bounding box center [311, 418] width 162 height 25
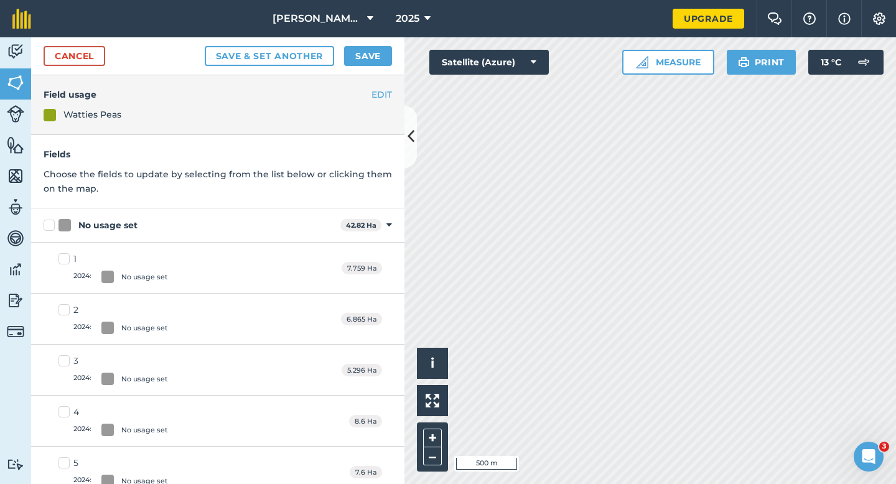
click at [53, 219] on label "No usage set" at bounding box center [190, 225] width 292 height 13
click at [52, 219] on input "No usage set" at bounding box center [48, 223] width 8 height 8
checkbox input "true"
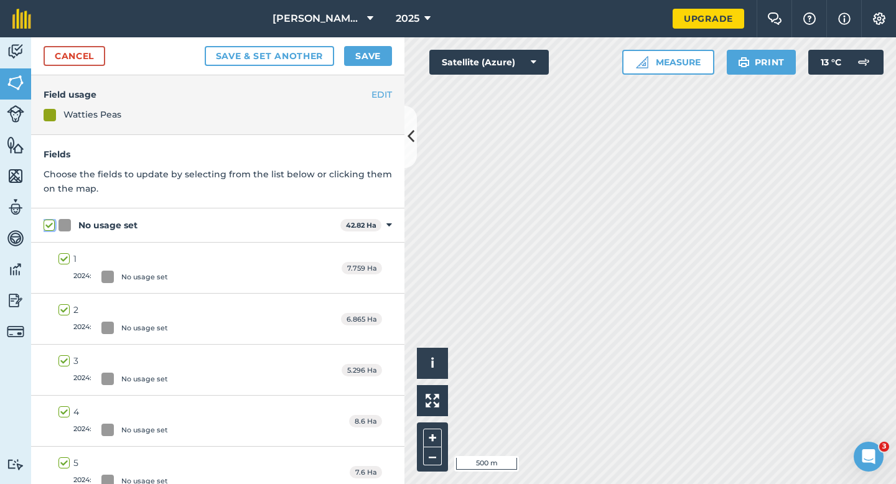
checkbox input "true"
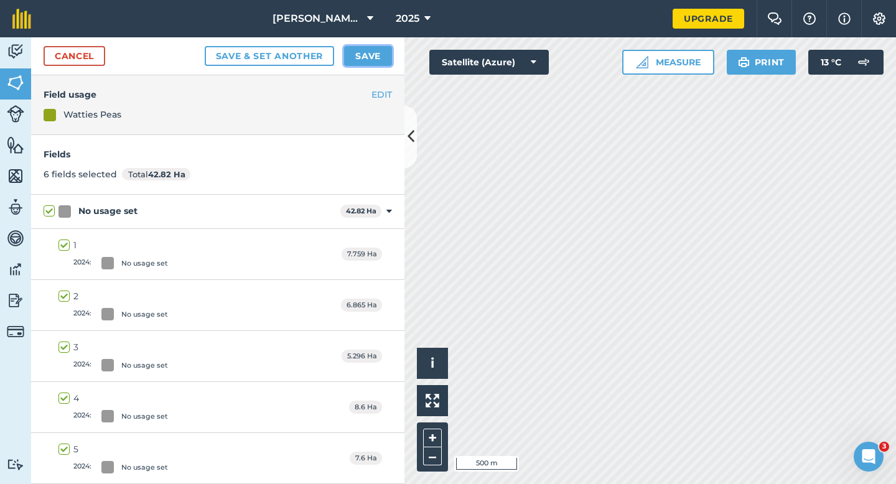
click at [356, 53] on button "Save" at bounding box center [368, 56] width 48 height 20
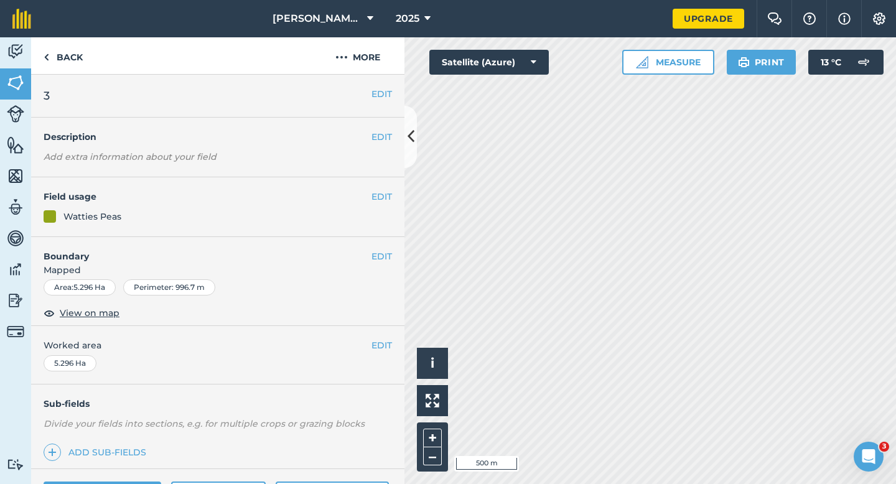
click at [396, 351] on div "EDIT Worked area 5.296 Ha" at bounding box center [217, 355] width 373 height 58
click at [383, 351] on button "EDIT" at bounding box center [381, 345] width 21 height 14
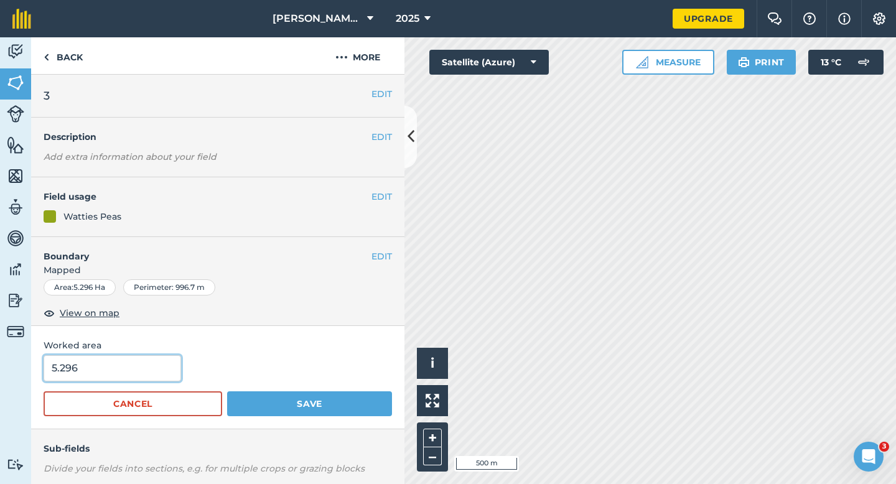
click at [123, 369] on input "5.296" at bounding box center [112, 368] width 137 height 26
type input "5.3"
click at [227, 391] on button "Save" at bounding box center [309, 403] width 165 height 25
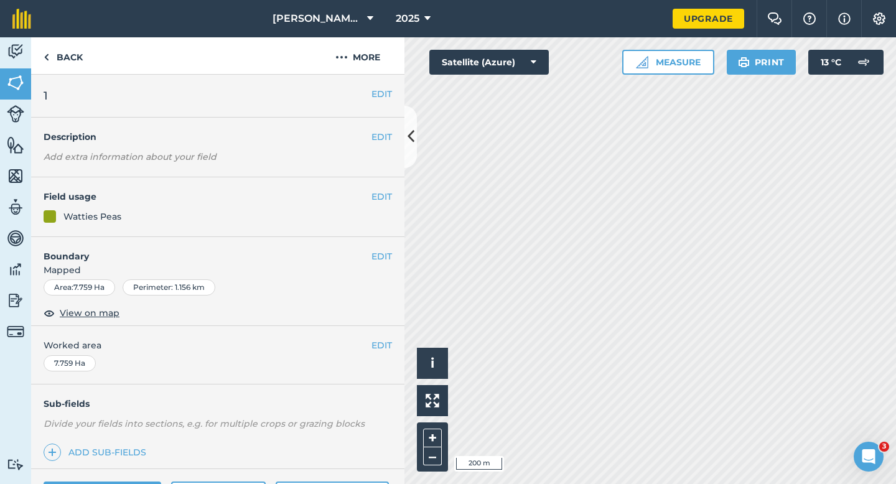
click at [378, 353] on div "EDIT Worked area 7.759 Ha" at bounding box center [217, 355] width 373 height 58
click at [374, 343] on button "EDIT" at bounding box center [381, 345] width 21 height 14
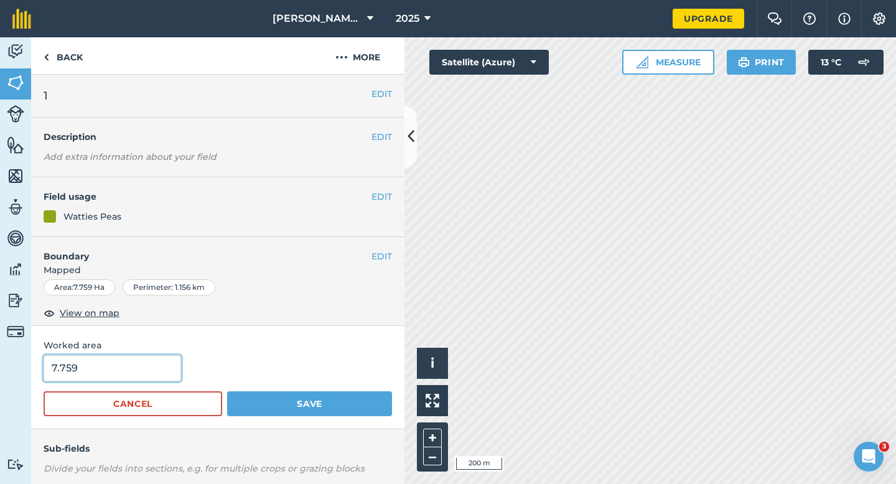
click at [136, 370] on input "7.759" at bounding box center [112, 368] width 137 height 26
type input "7.7"
click at [227, 391] on button "Save" at bounding box center [309, 403] width 165 height 25
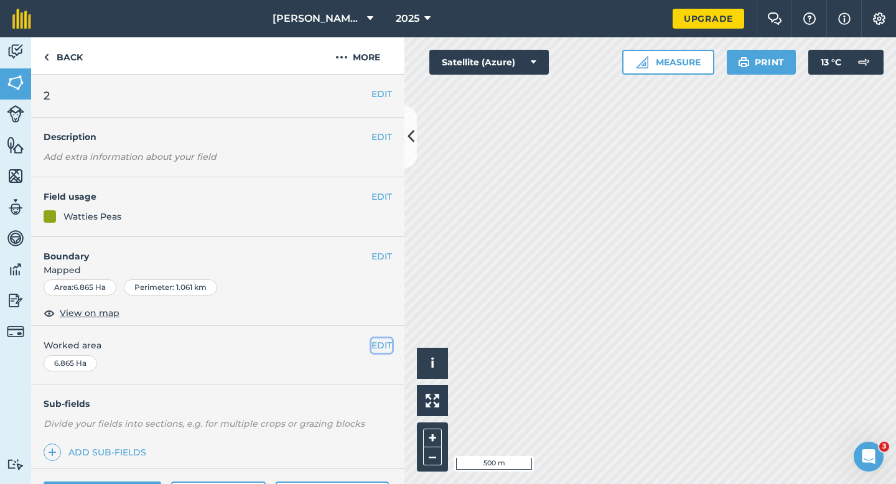
click at [377, 345] on button "EDIT" at bounding box center [381, 345] width 21 height 14
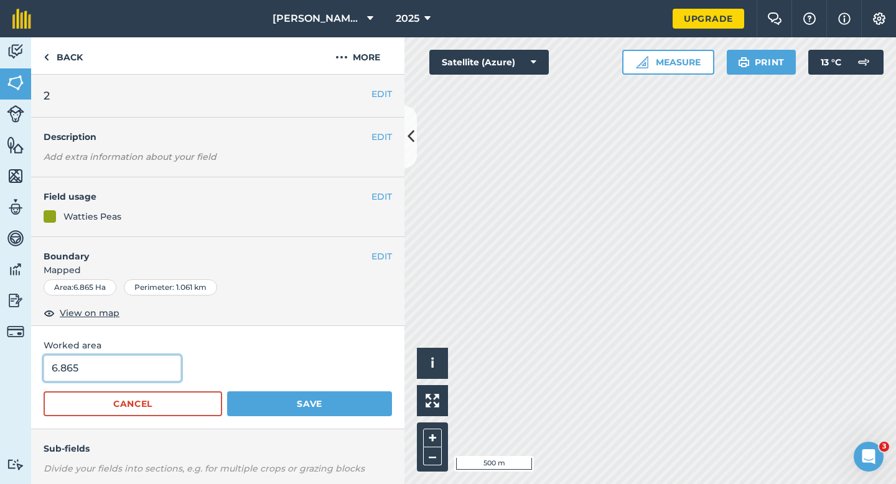
click at [111, 364] on input "6.865" at bounding box center [112, 368] width 137 height 26
type input "7"
click at [227, 391] on button "Save" at bounding box center [309, 403] width 165 height 25
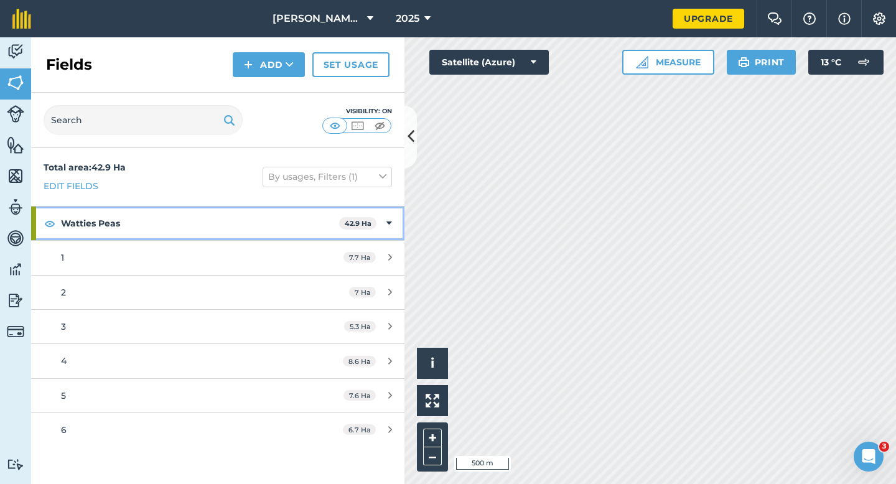
click at [389, 224] on icon at bounding box center [389, 223] width 6 height 14
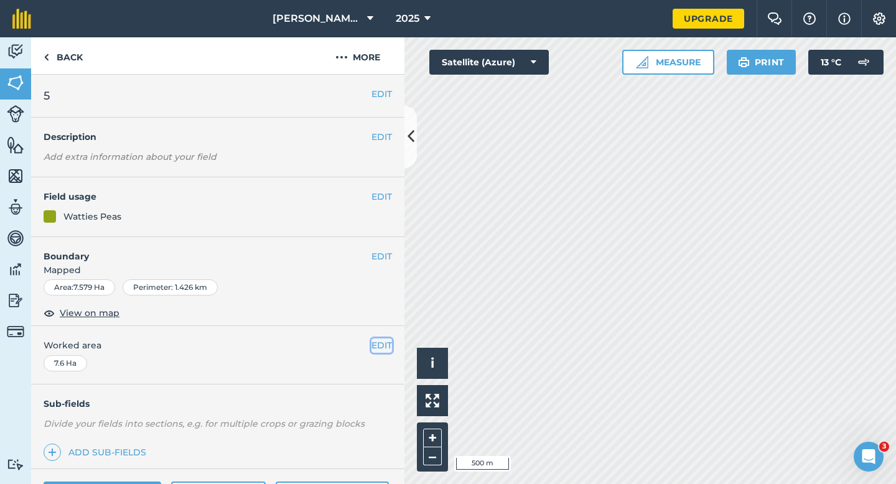
click at [386, 345] on button "EDIT" at bounding box center [381, 345] width 21 height 14
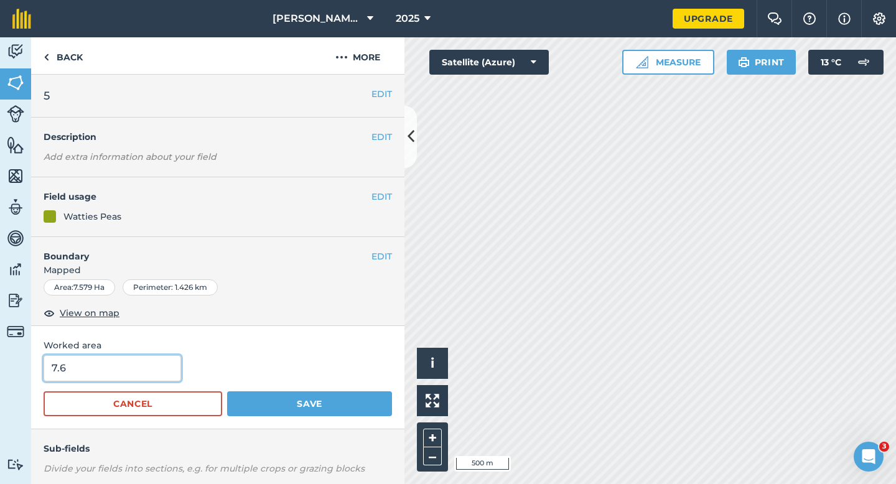
click at [123, 373] on input "7.6" at bounding box center [112, 368] width 137 height 26
type input "7.7"
click at [227, 391] on button "Save" at bounding box center [309, 403] width 165 height 25
